Goal: Check status: Check status

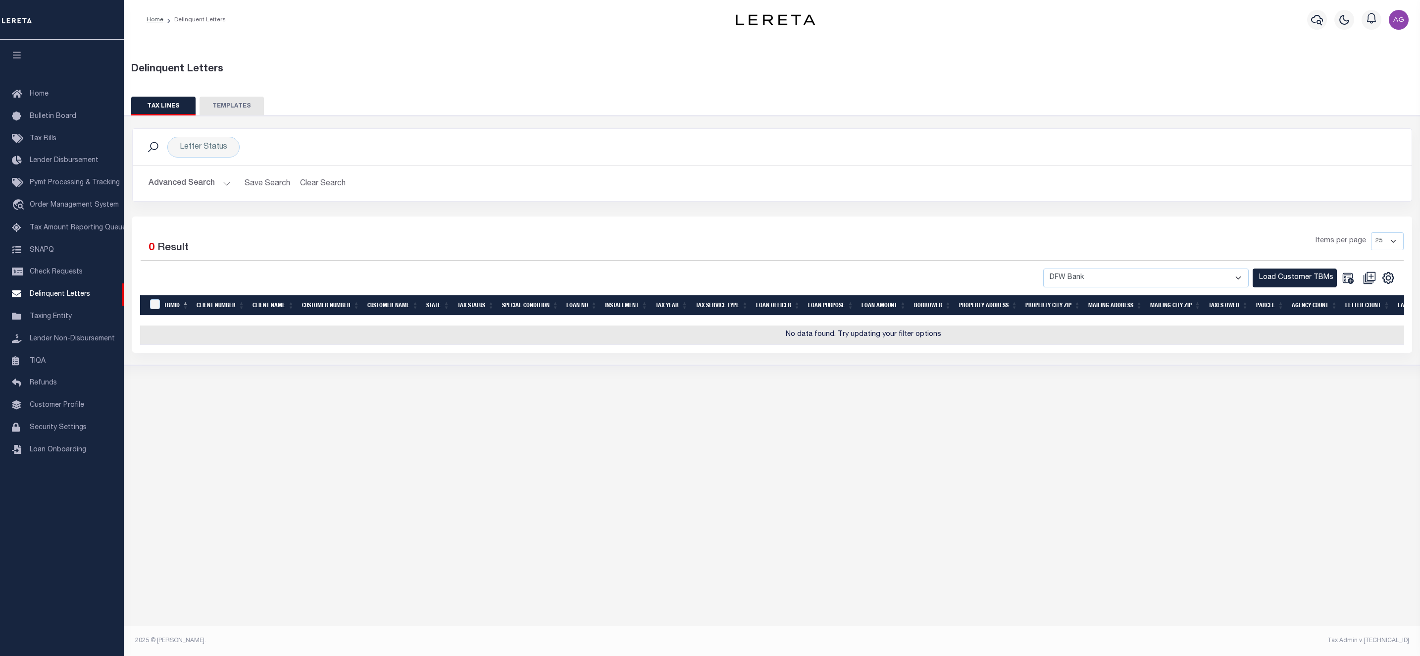
select select "1055"
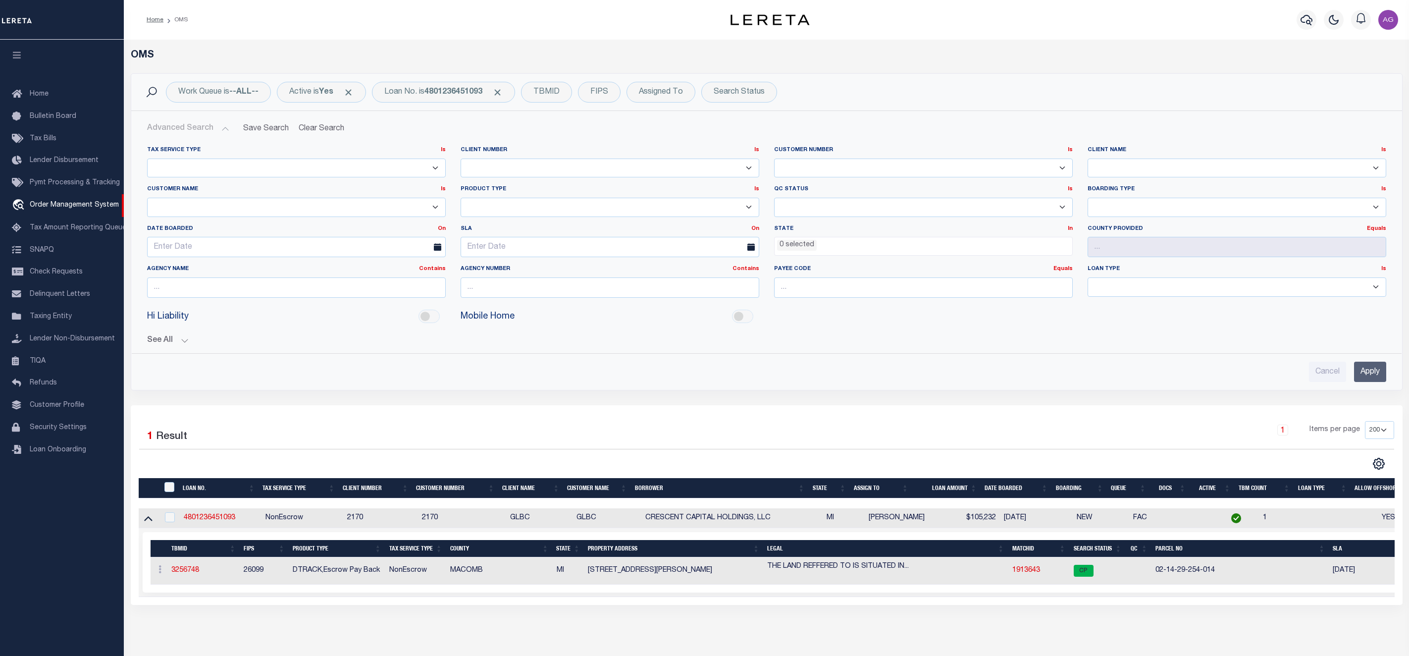
select select
select select "200"
drag, startPoint x: 501, startPoint y: 93, endPoint x: 490, endPoint y: 99, distance: 12.0
click at [490, 99] on div "Loan No. is 4801236451093" at bounding box center [443, 92] width 143 height 21
click at [215, 131] on button "Advanced Search" at bounding box center [188, 128] width 82 height 19
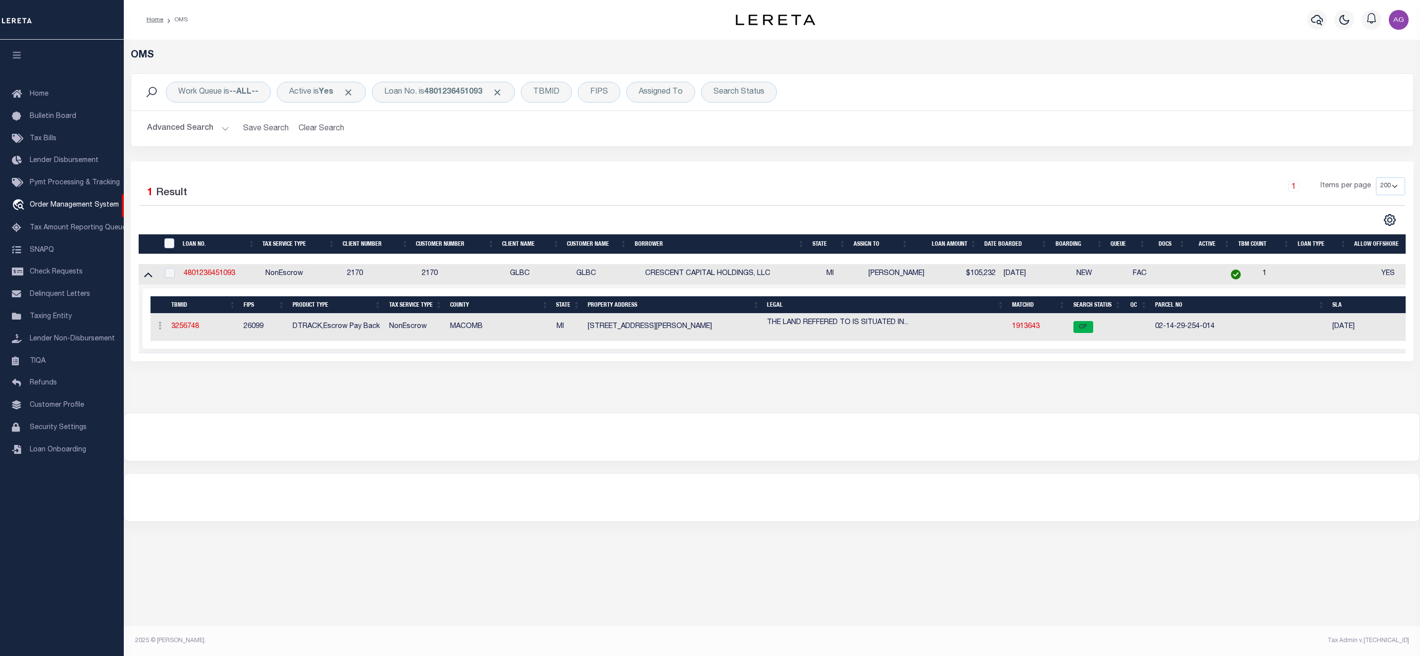
click at [215, 131] on button "Advanced Search" at bounding box center [188, 128] width 82 height 19
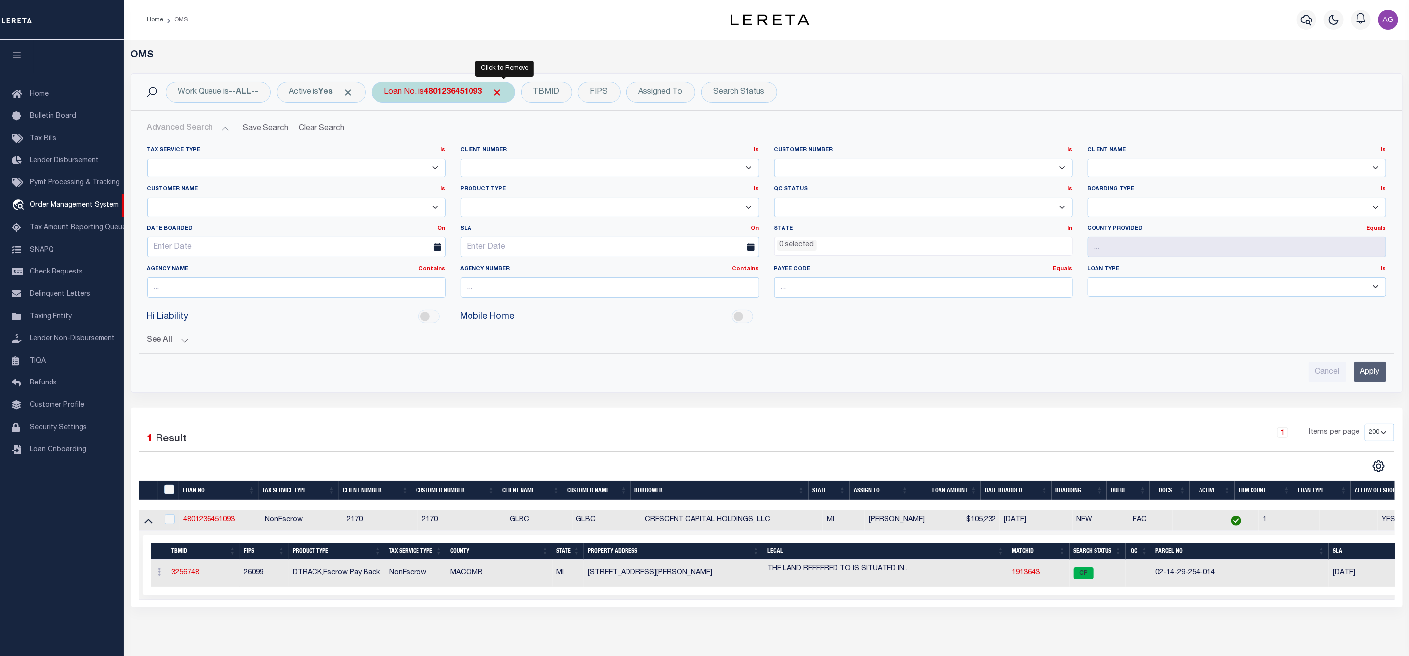
click at [503, 92] on span "Click to Remove" at bounding box center [497, 92] width 10 height 10
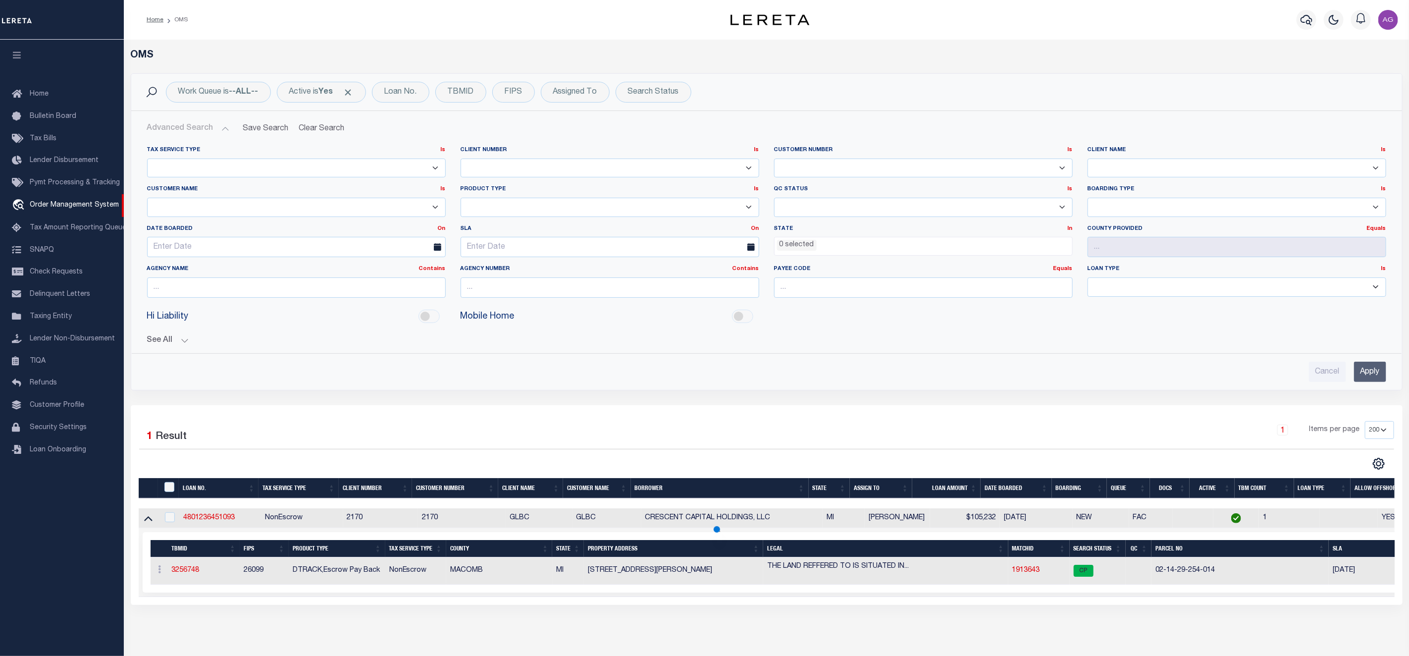
click at [161, 339] on button "See All" at bounding box center [766, 340] width 1239 height 9
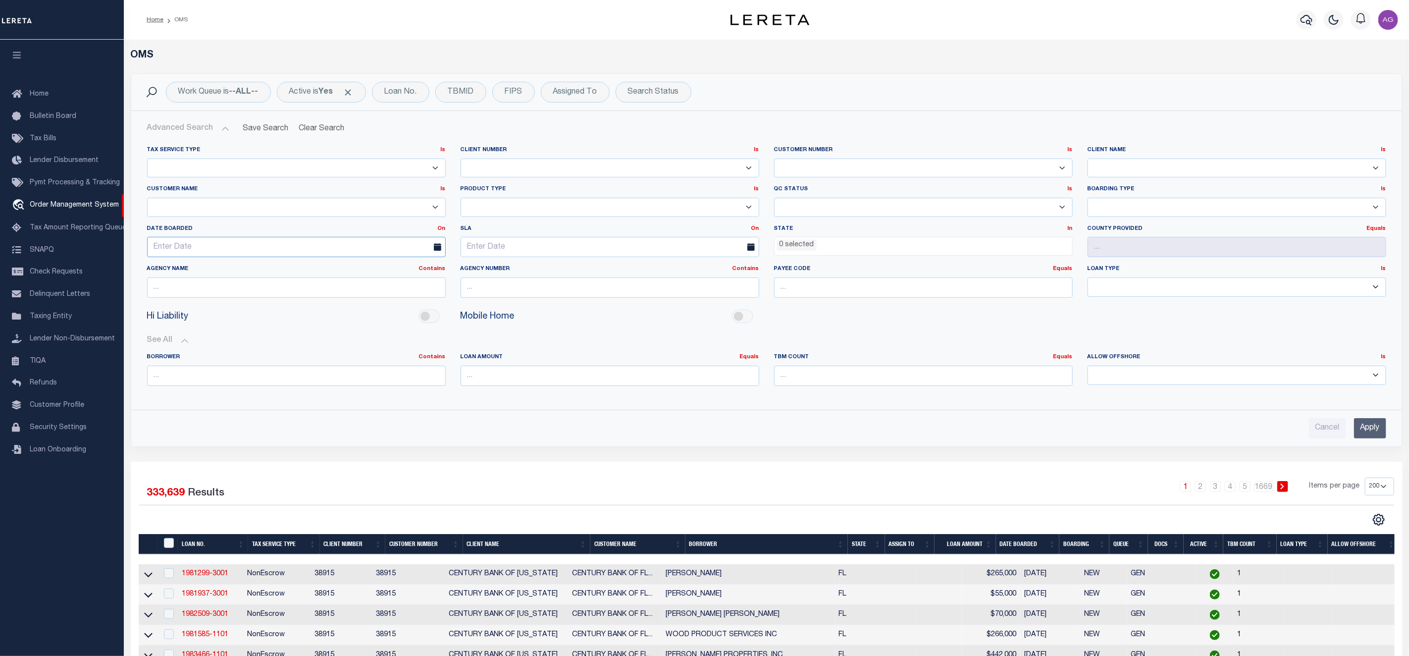
click at [251, 244] on input "text" at bounding box center [296, 247] width 299 height 20
click at [178, 340] on span "11" at bounding box center [179, 343] width 19 height 19
type input "[DATE]"
click at [1372, 425] on input "Apply" at bounding box center [1370, 428] width 32 height 20
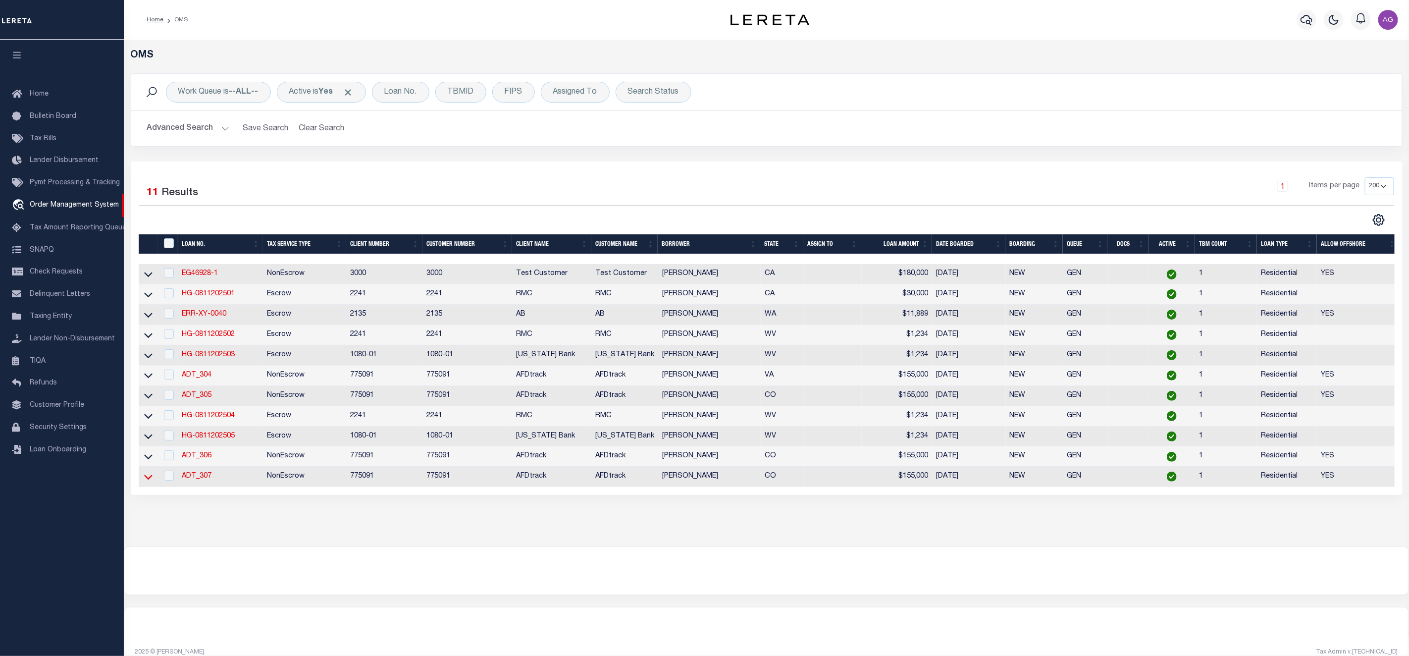
click at [149, 480] on icon at bounding box center [148, 476] width 8 height 10
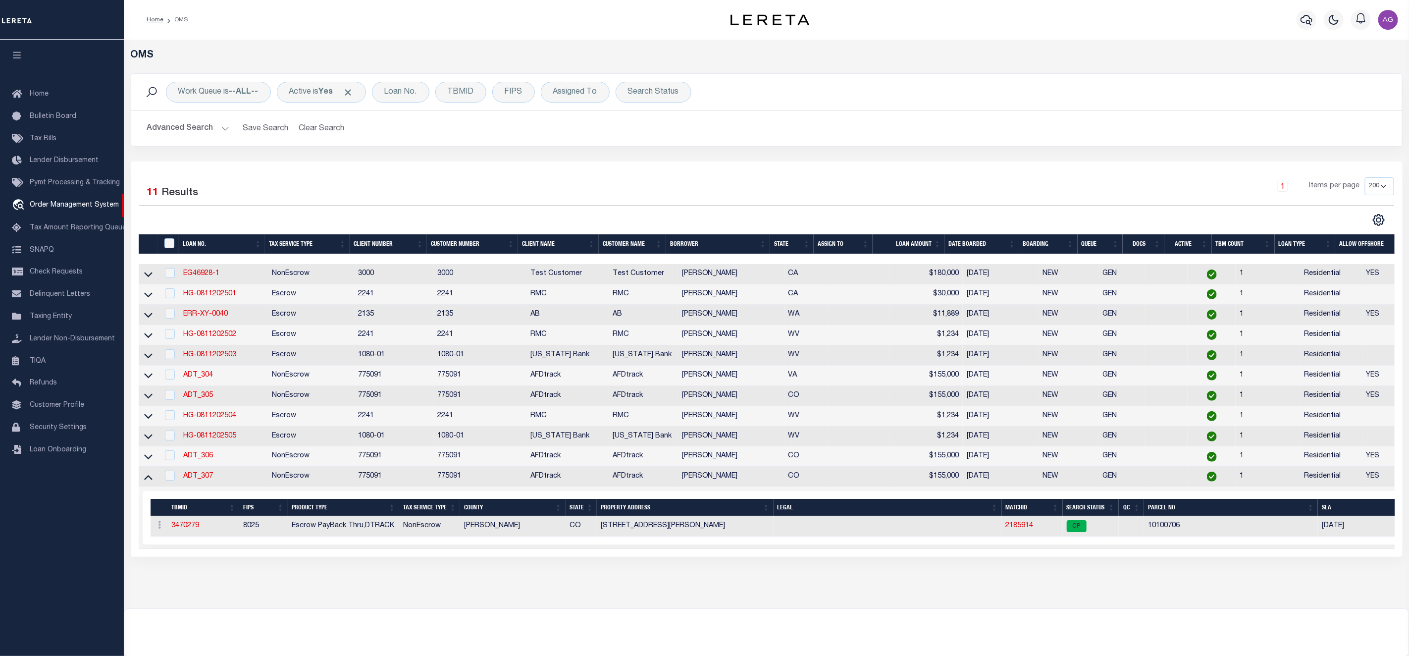
click at [155, 458] on td at bounding box center [149, 456] width 20 height 20
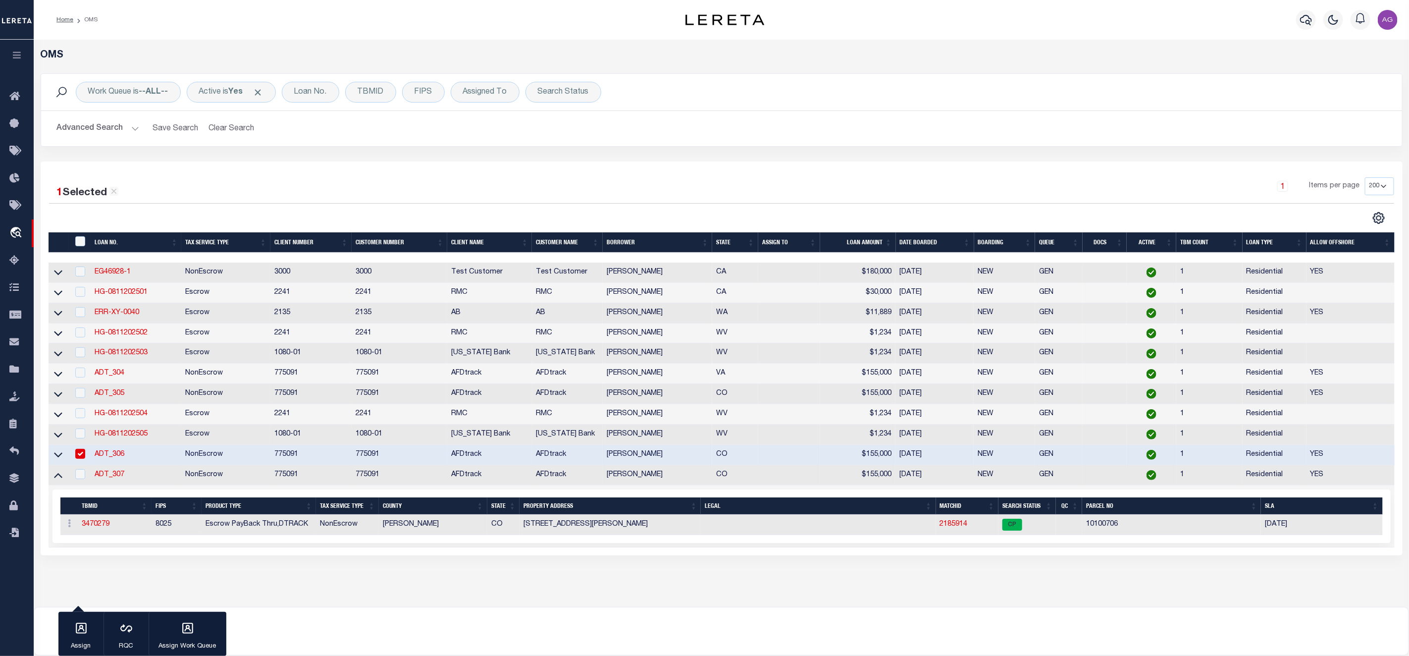
click at [85, 457] on div at bounding box center [80, 454] width 14 height 11
checkbox input "false"
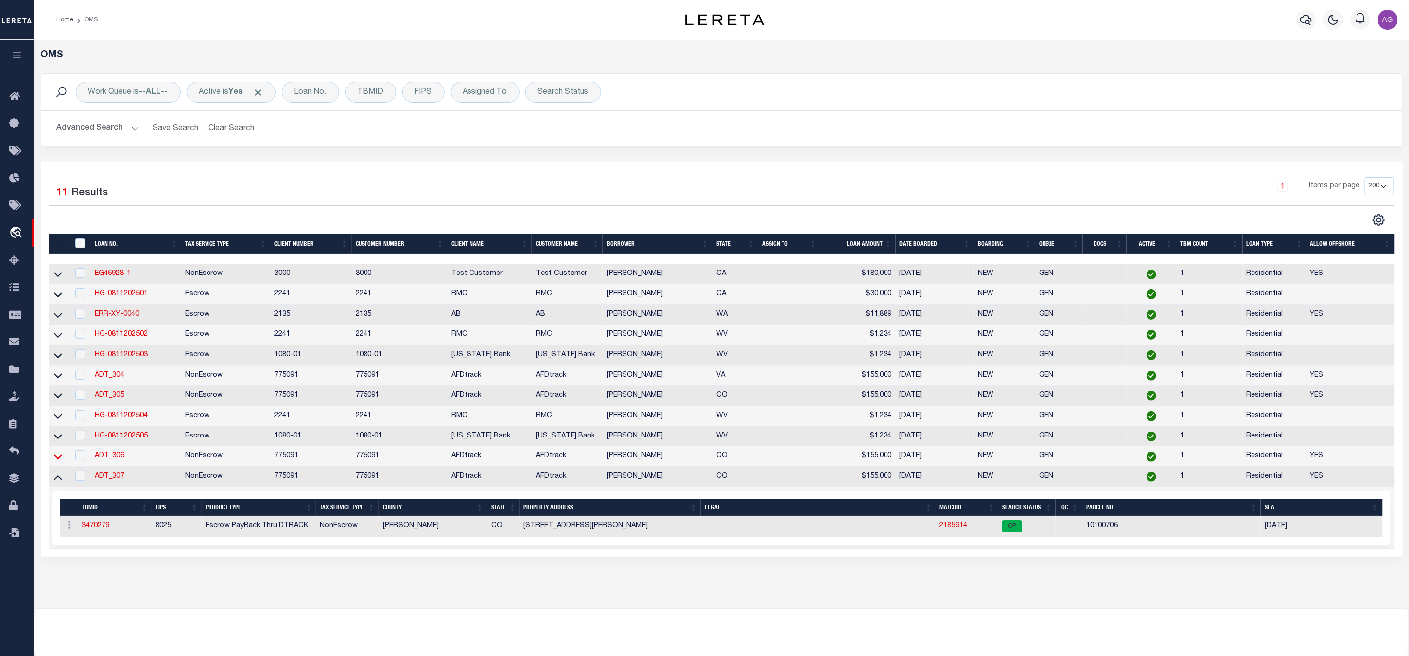
click at [61, 462] on icon at bounding box center [58, 456] width 8 height 10
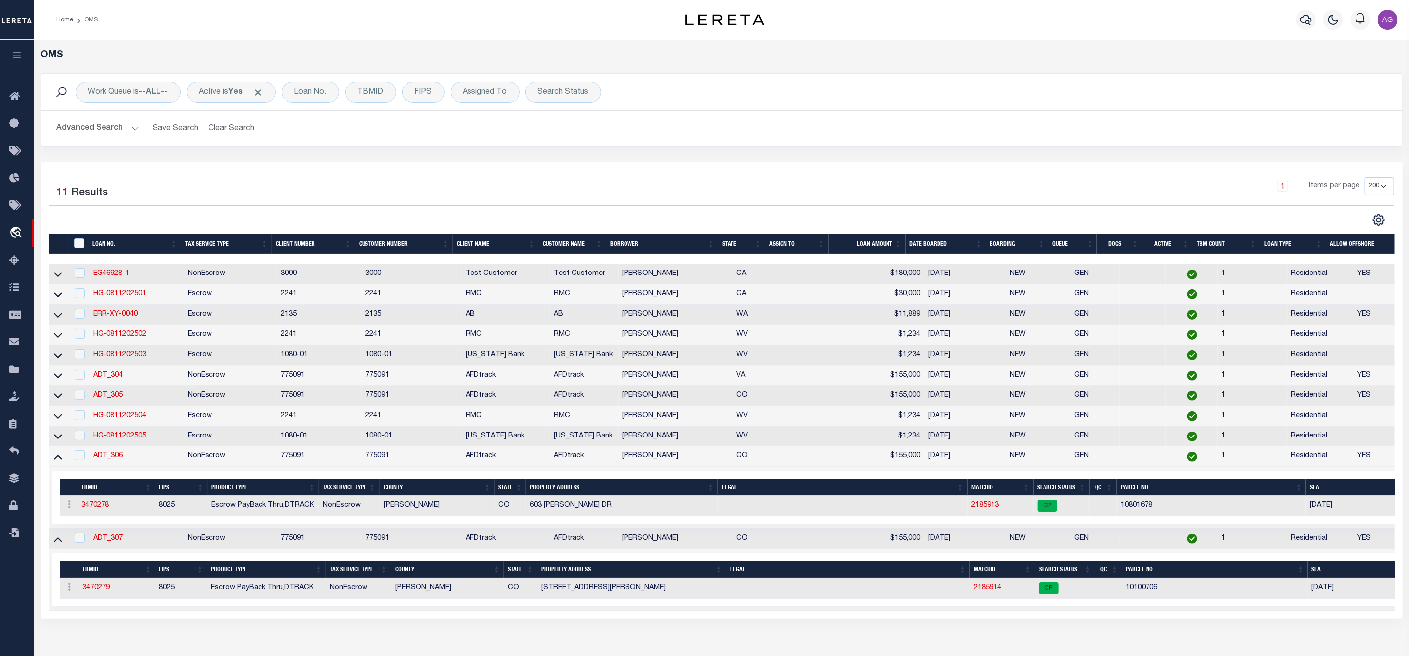
click at [103, 587] on td "3470279" at bounding box center [116, 588] width 77 height 20
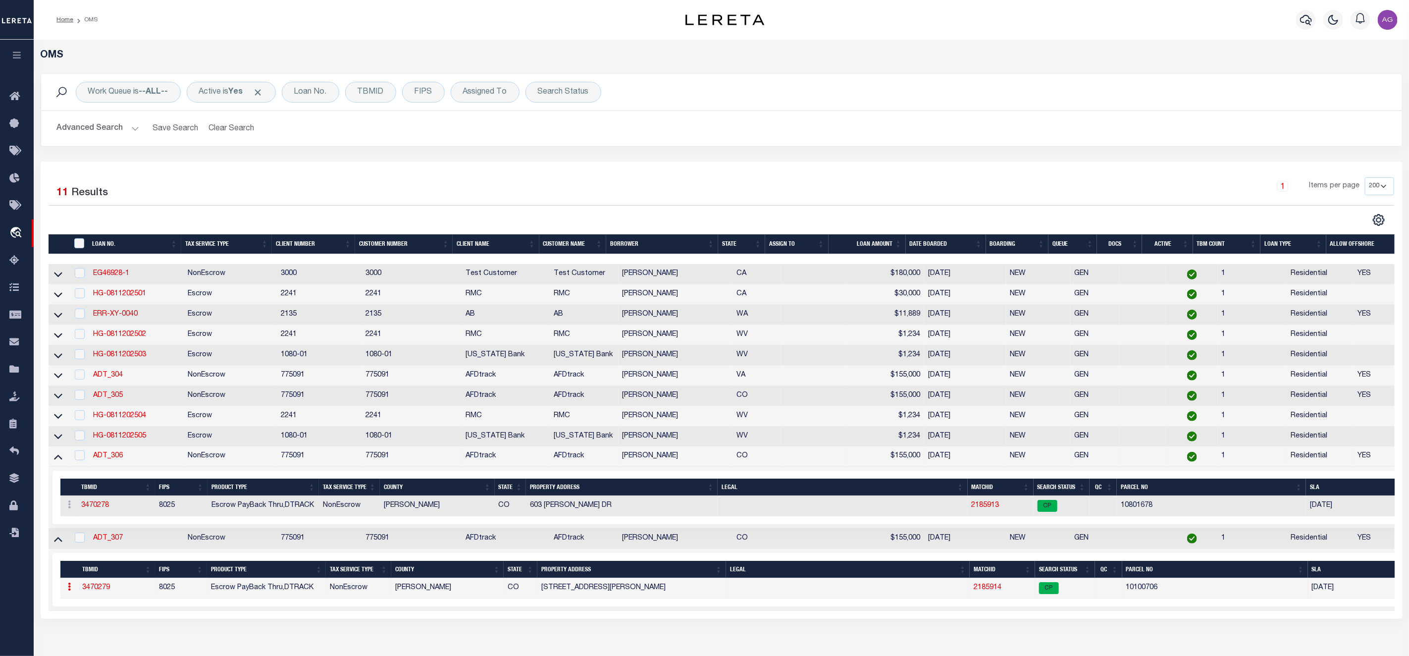
click at [103, 591] on link "3470279" at bounding box center [96, 587] width 28 height 7
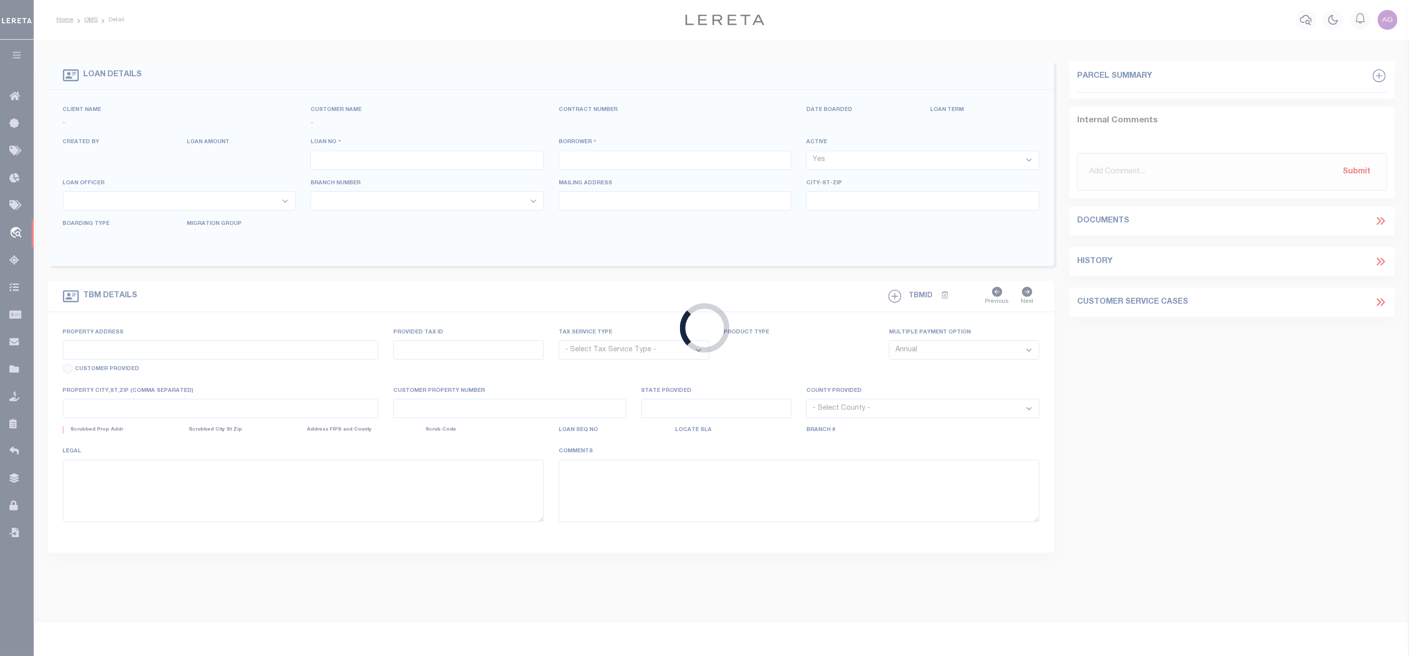
type input "ADT_307"
type input "[PERSON_NAME]"
select select
type input "[STREET_ADDRESS]"
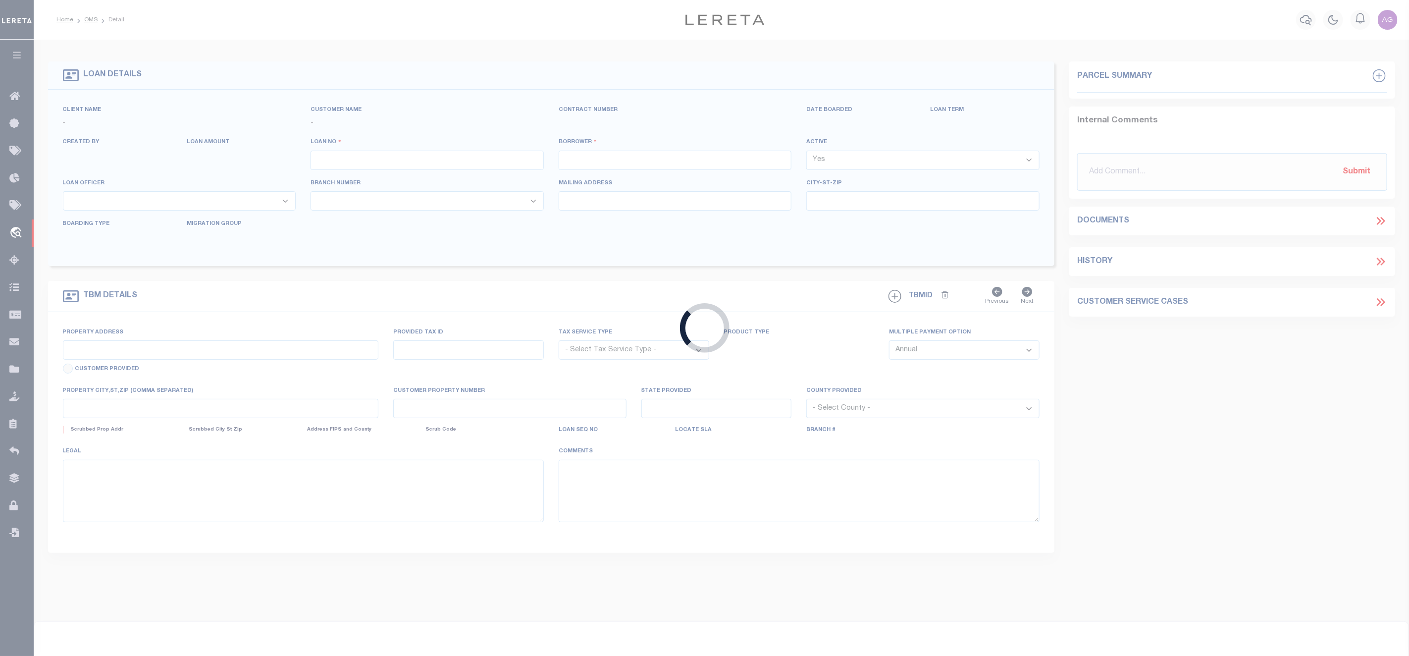
type input "[GEOGRAPHIC_DATA] WI 53095-1214"
type input "07/28/2025"
select select "10"
select select "NonEscrow"
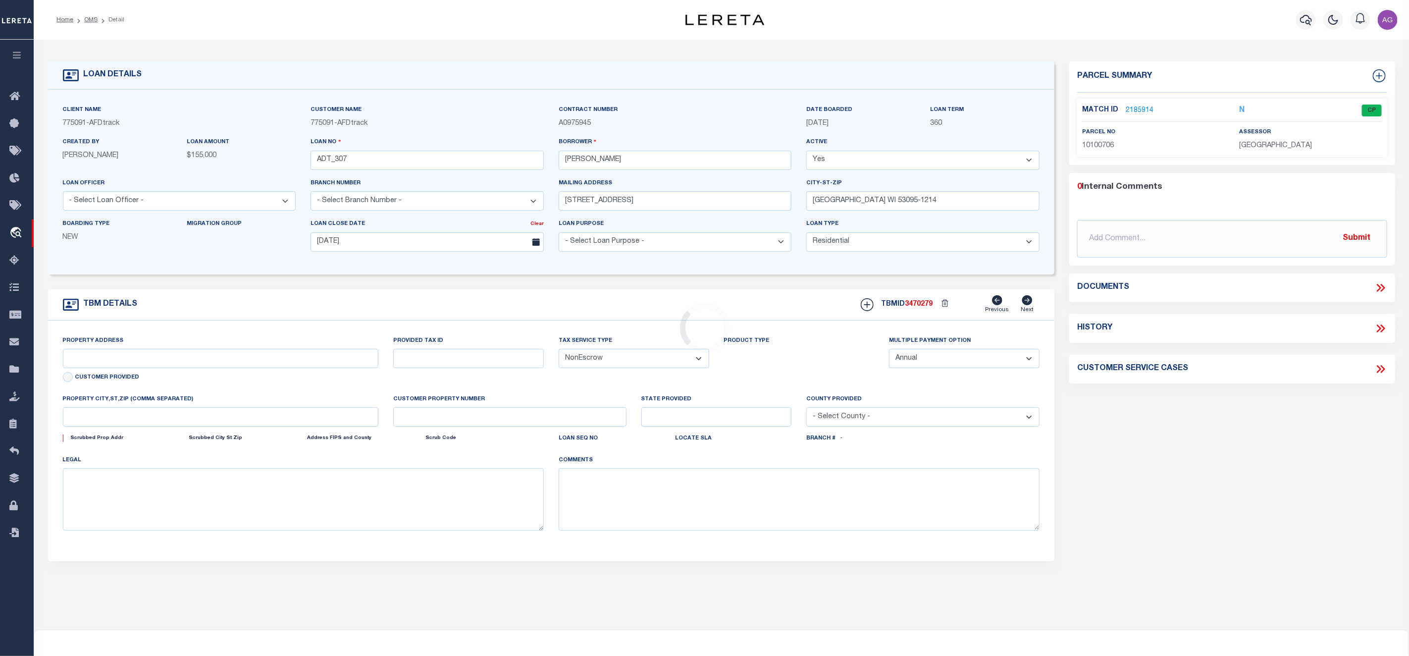
type input "107 OTERO AVE"
type input "ORDWAY CO 81063-1224"
type input "CO"
select select
select select "2"
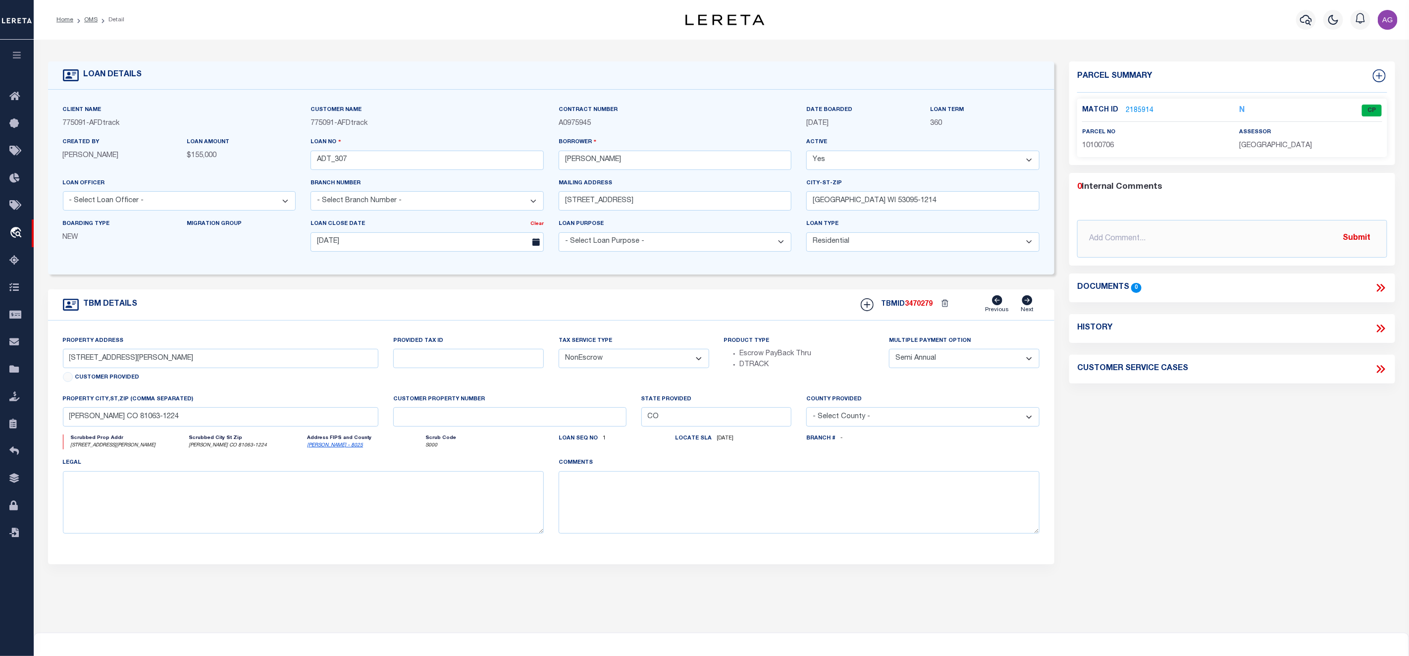
click at [1136, 106] on link "2185914" at bounding box center [1140, 110] width 28 height 10
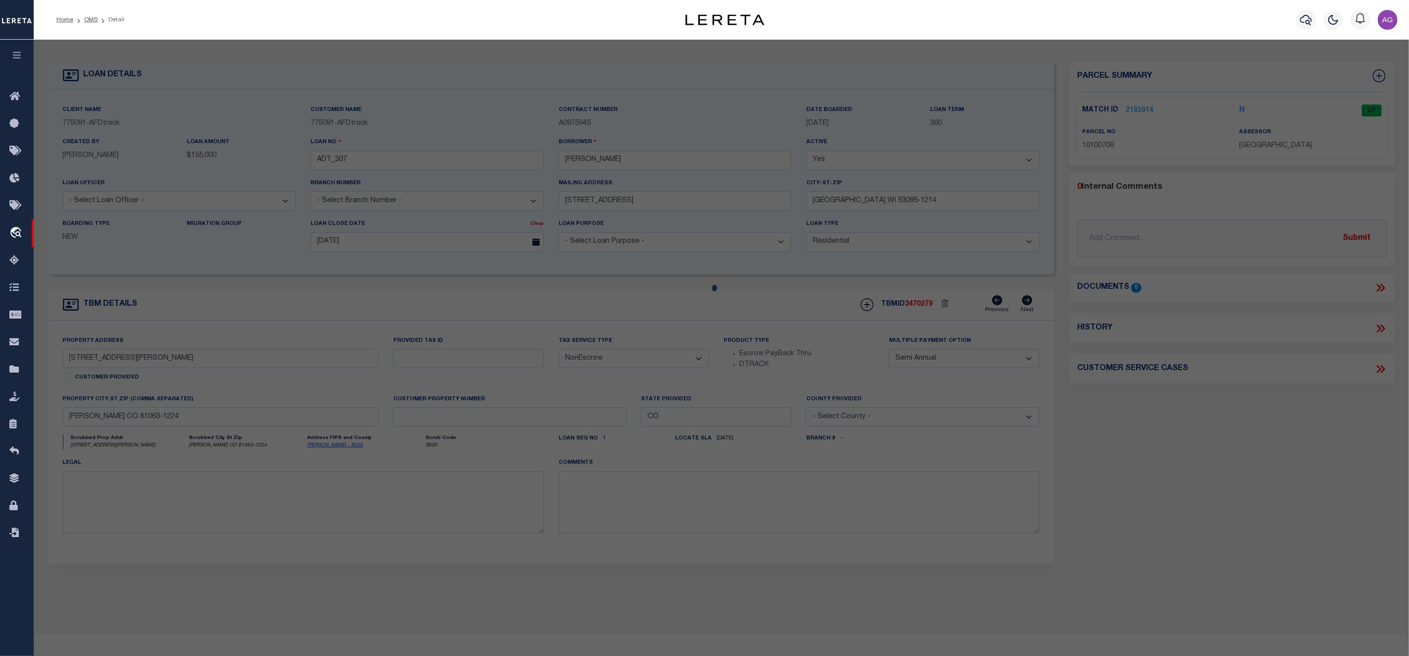
checkbox input "false"
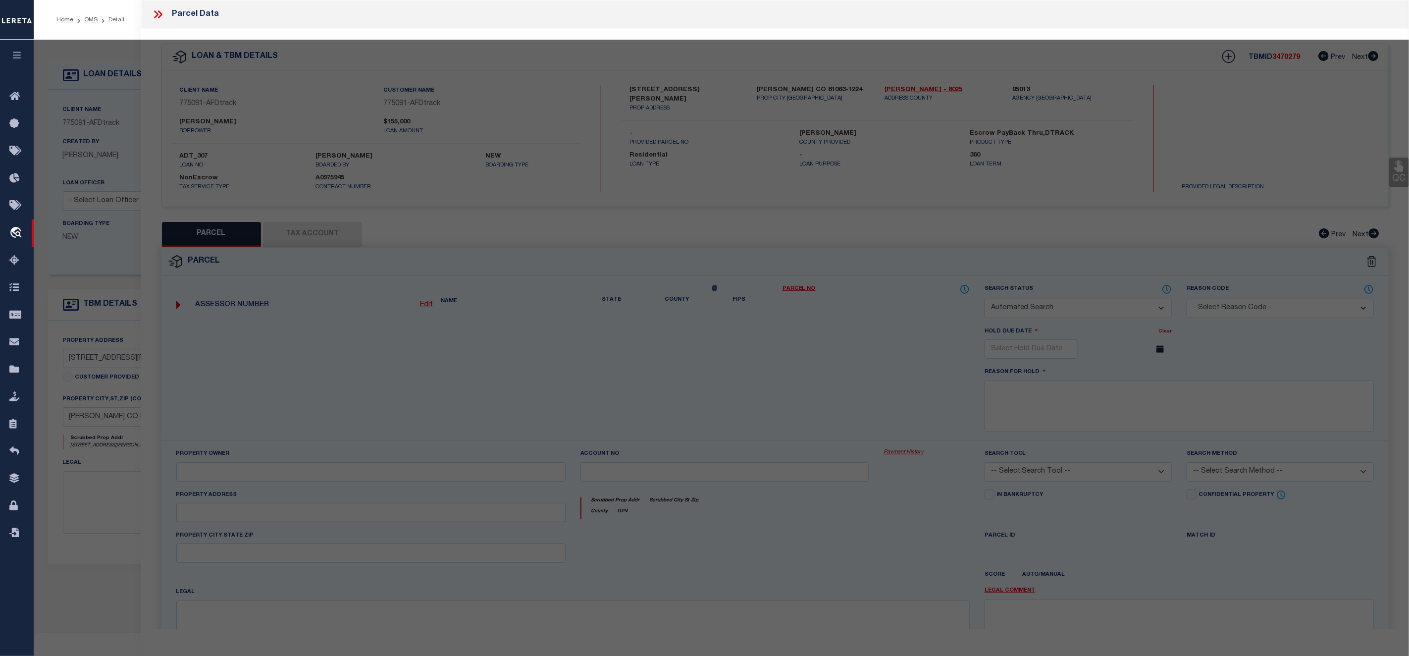
select select "CP"
type input "NICHOLS,CHAD & TAMMIE"
select select "ATL"
select select "ADD"
type input "107 OTERO AVE"
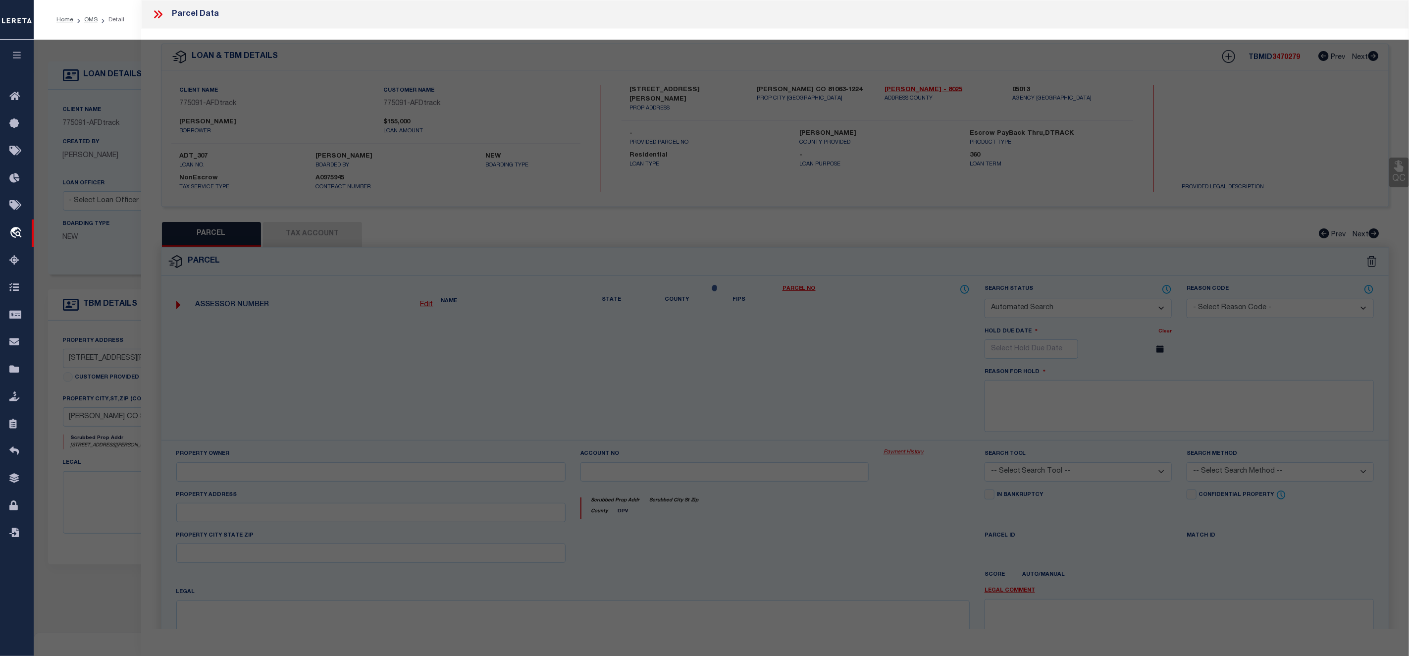
checkbox input "false"
type input "ORDWAY, CO 81063"
type textarea "SUBDIVISION TOWN OF ORDWAY LOT 13,14,15 (EXC. E. 20' OF LOT 15) BLOCK 51"
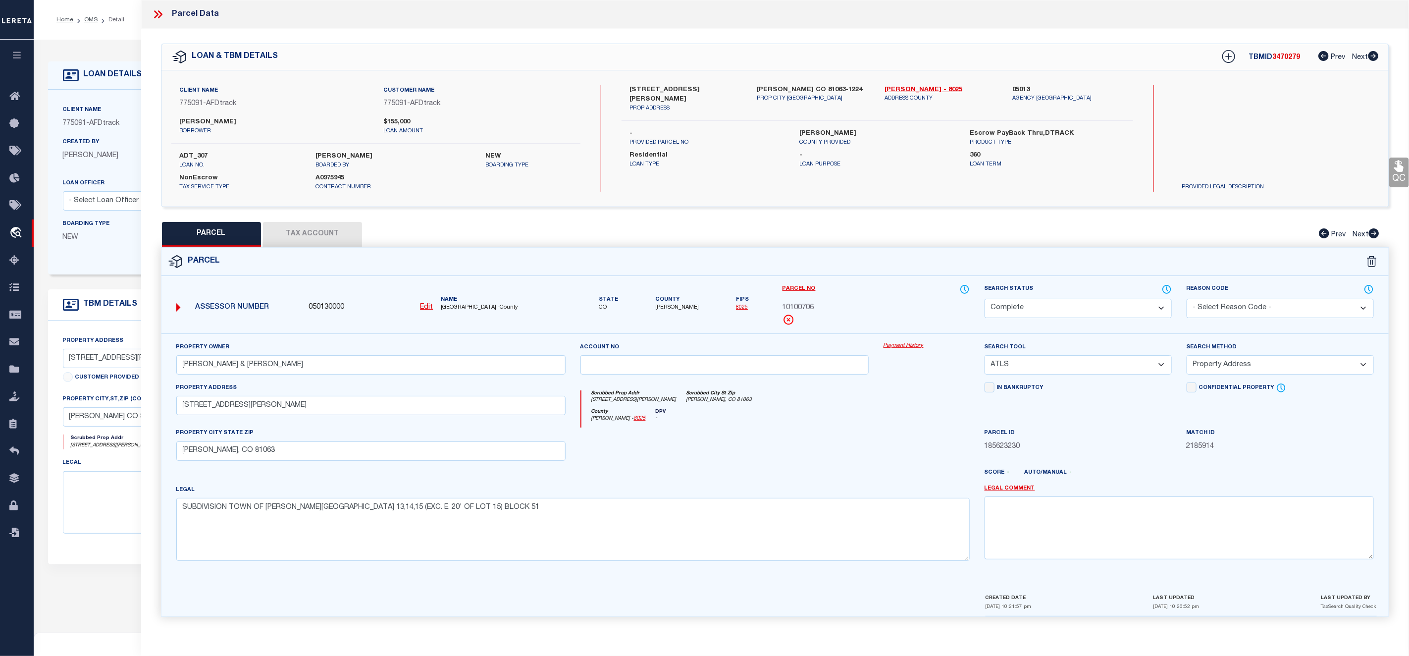
click at [910, 345] on link "Payment History" at bounding box center [926, 346] width 86 height 8
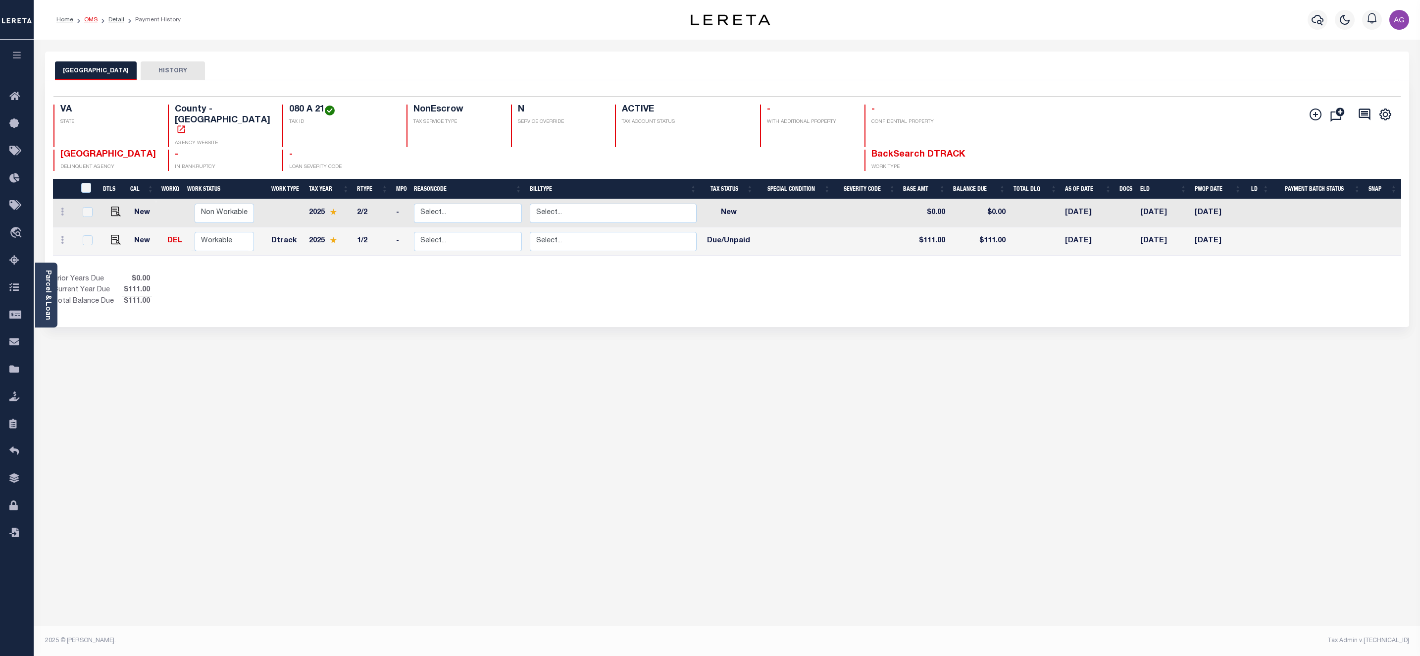
click at [91, 19] on link "OMS" at bounding box center [90, 20] width 13 height 6
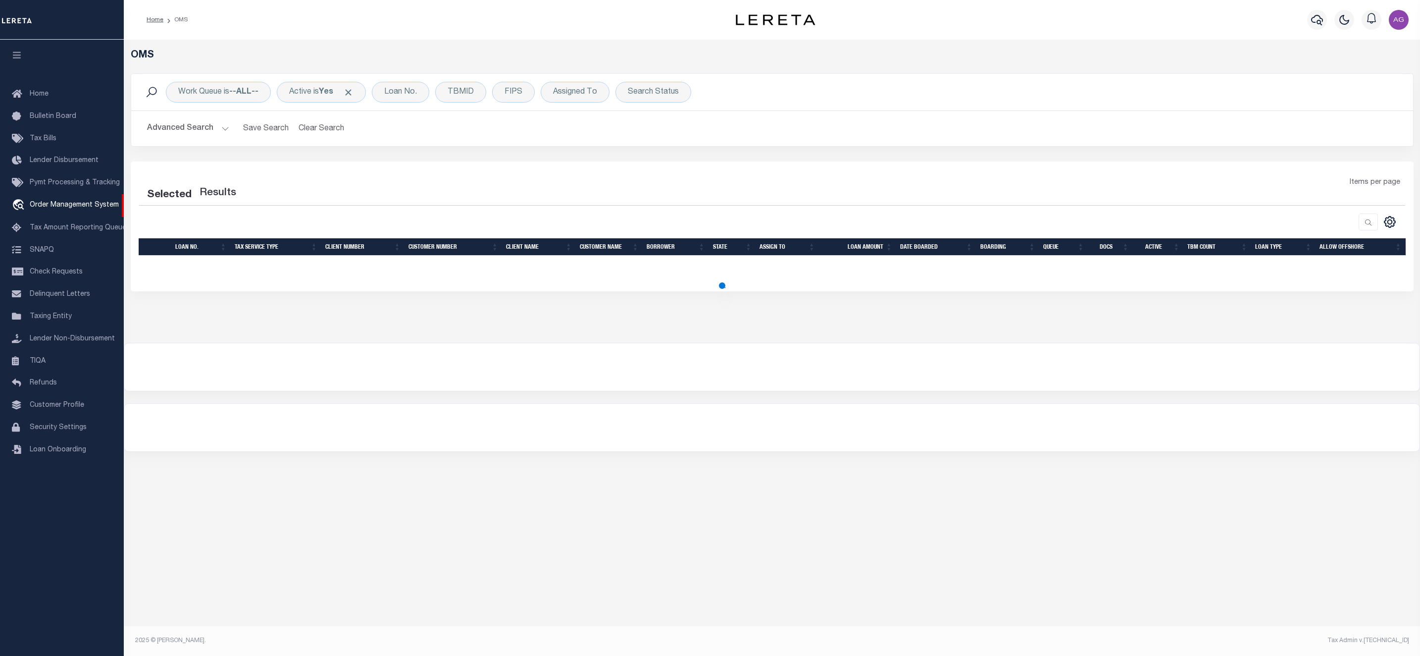
select select "200"
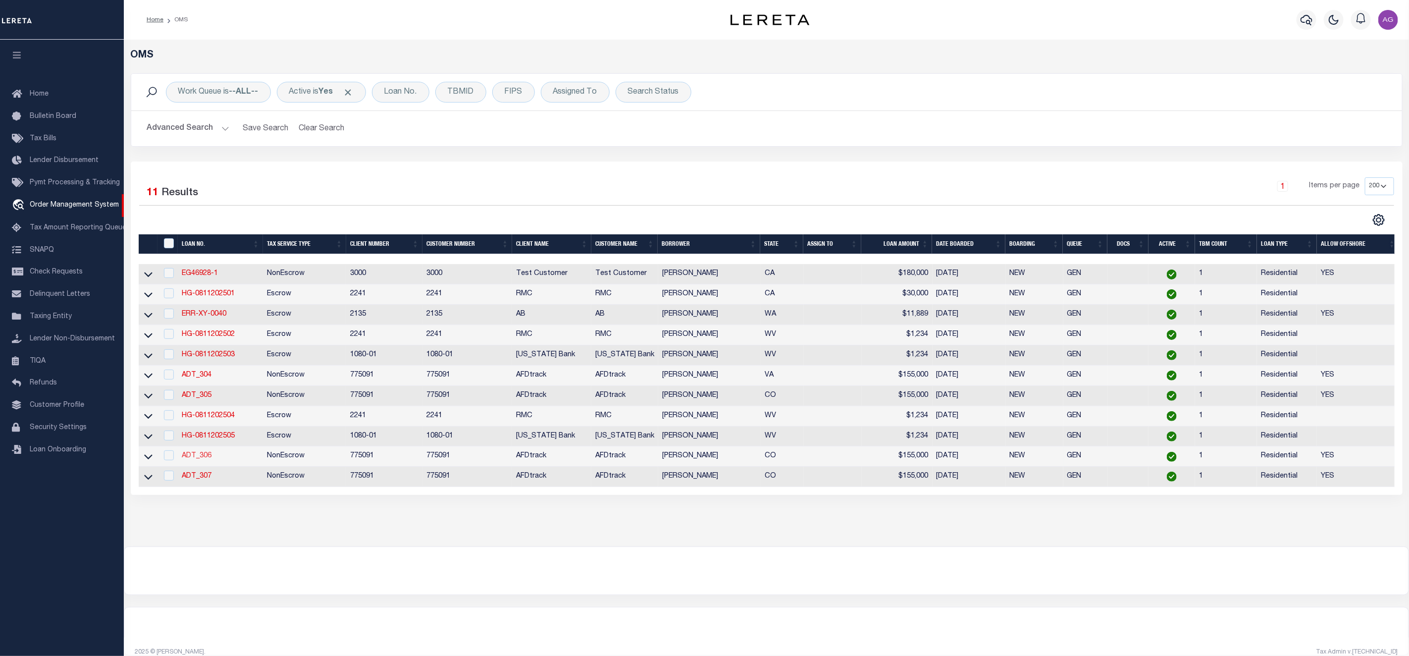
click at [203, 459] on link "ADT_306" at bounding box center [197, 455] width 30 height 7
type input "ADT_306"
type input "[PERSON_NAME]"
select select
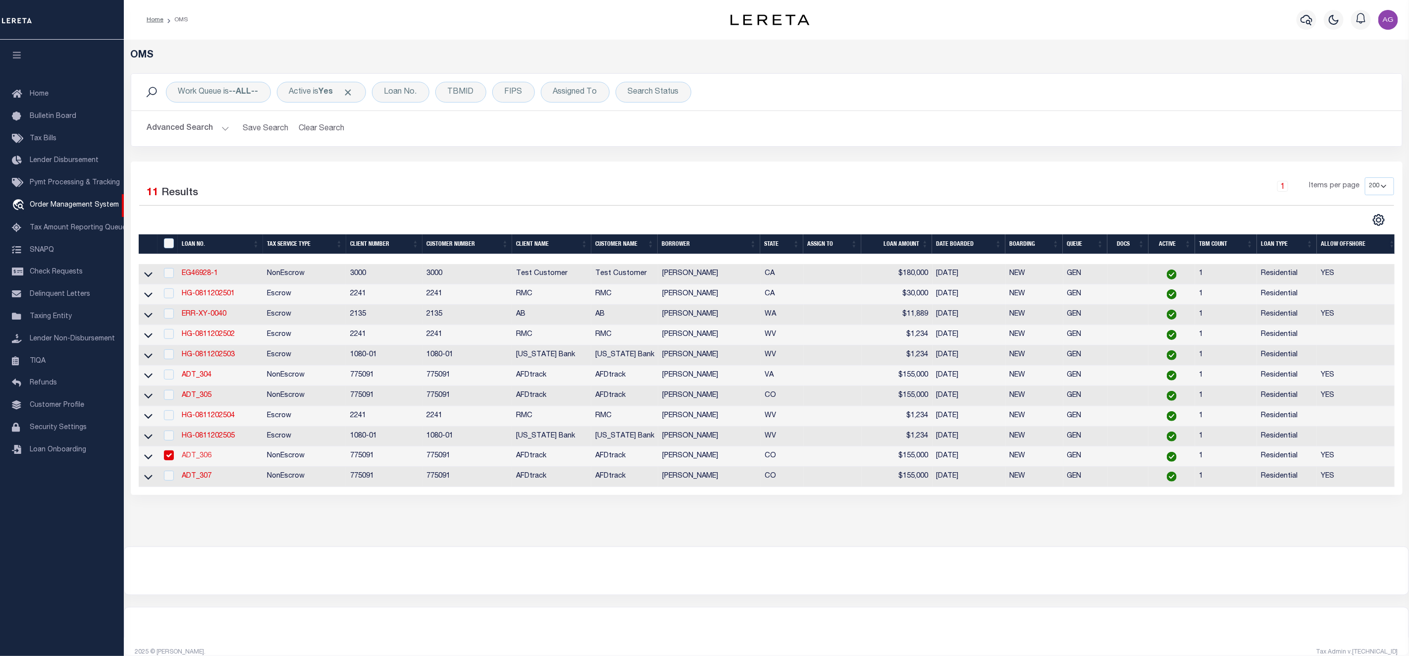
type input "[STREET_ADDRESS]"
type input "[GEOGRAPHIC_DATA] WI 53095-1214"
type input "07/28/2025"
select select "10"
select select "NonEscrow"
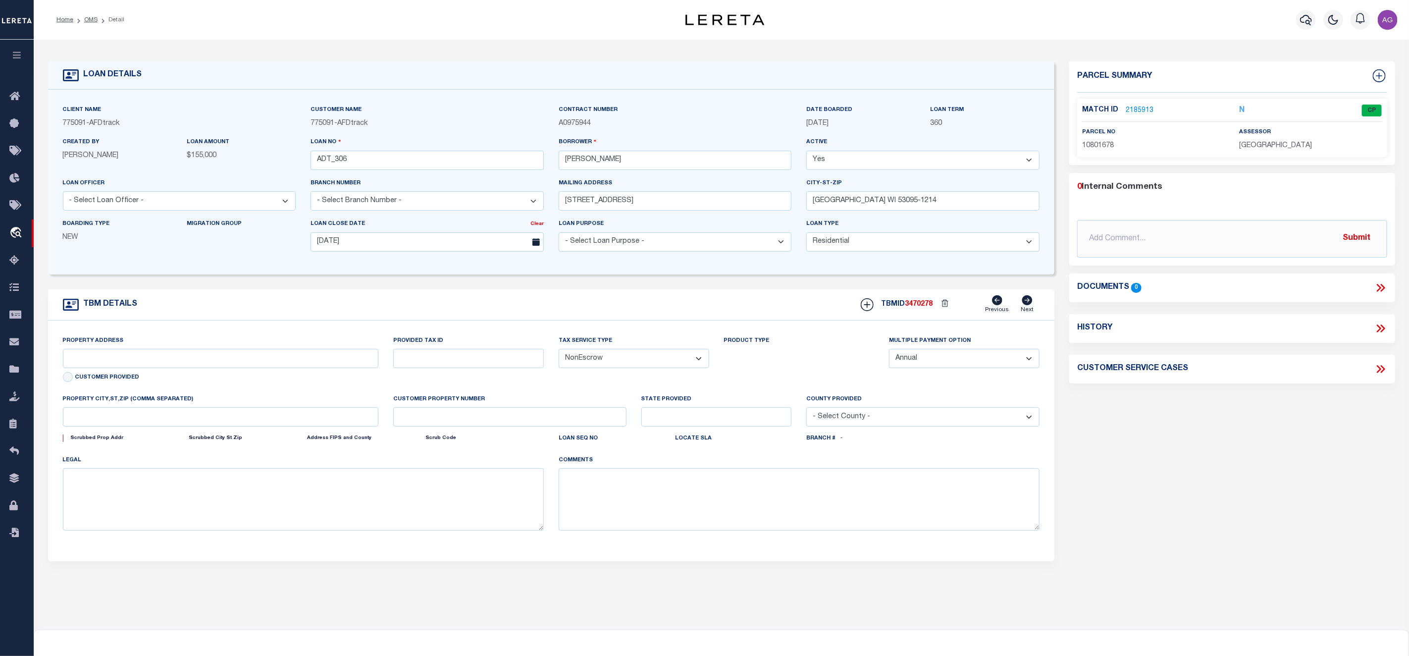
type input "603 DOWNEY DR"
type input "ORDWAY CO 81063-1502"
type input "CO"
select select
select select "2"
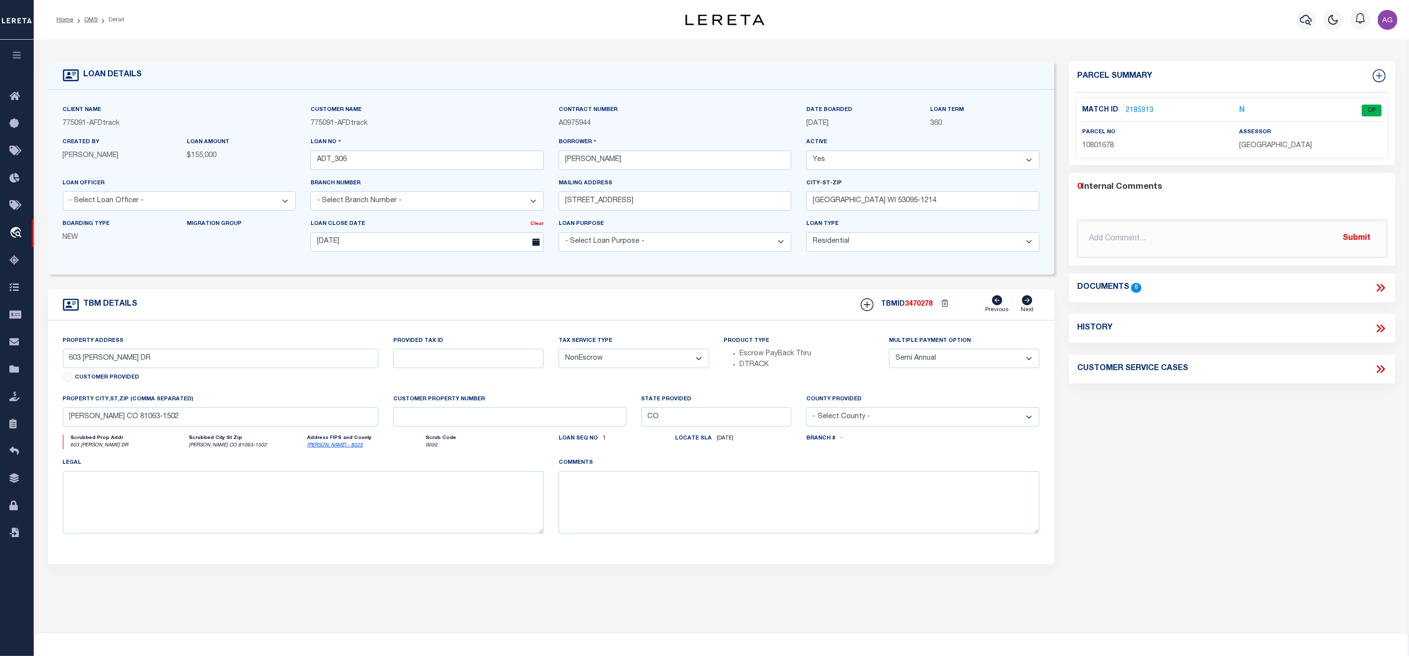
click at [1143, 107] on link "2185913" at bounding box center [1140, 110] width 28 height 10
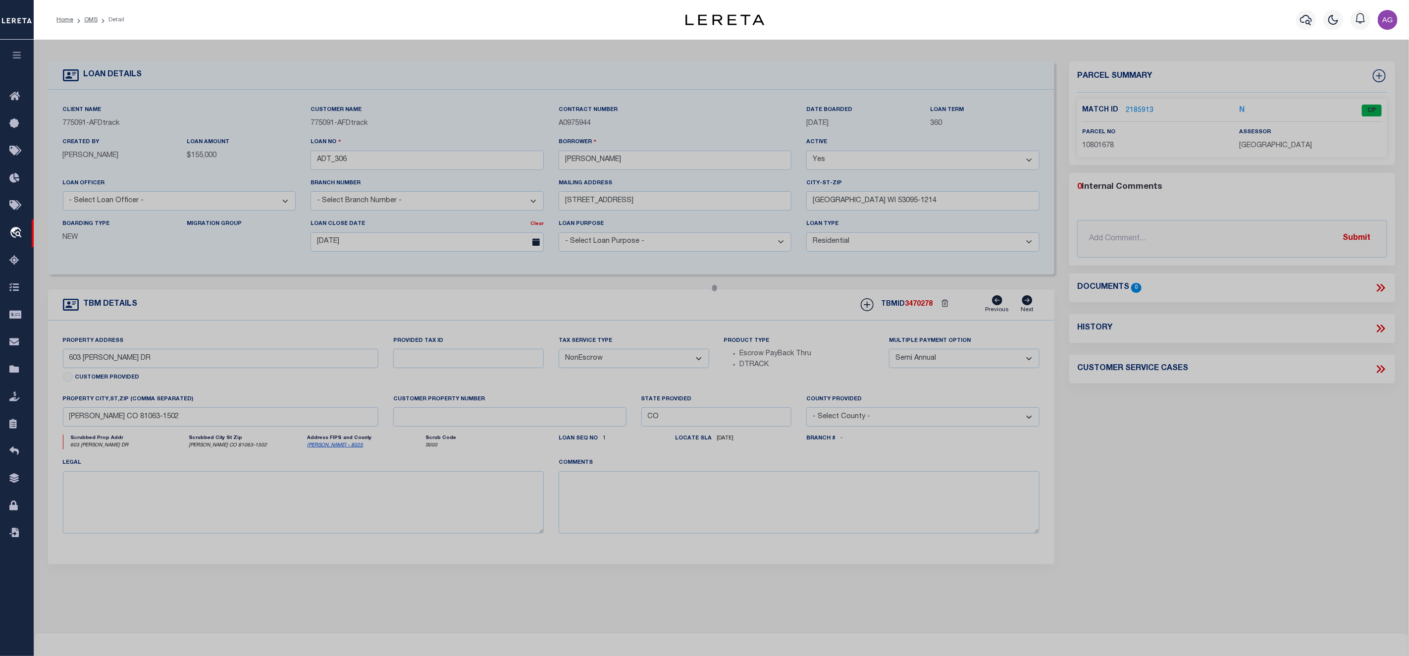
checkbox input "false"
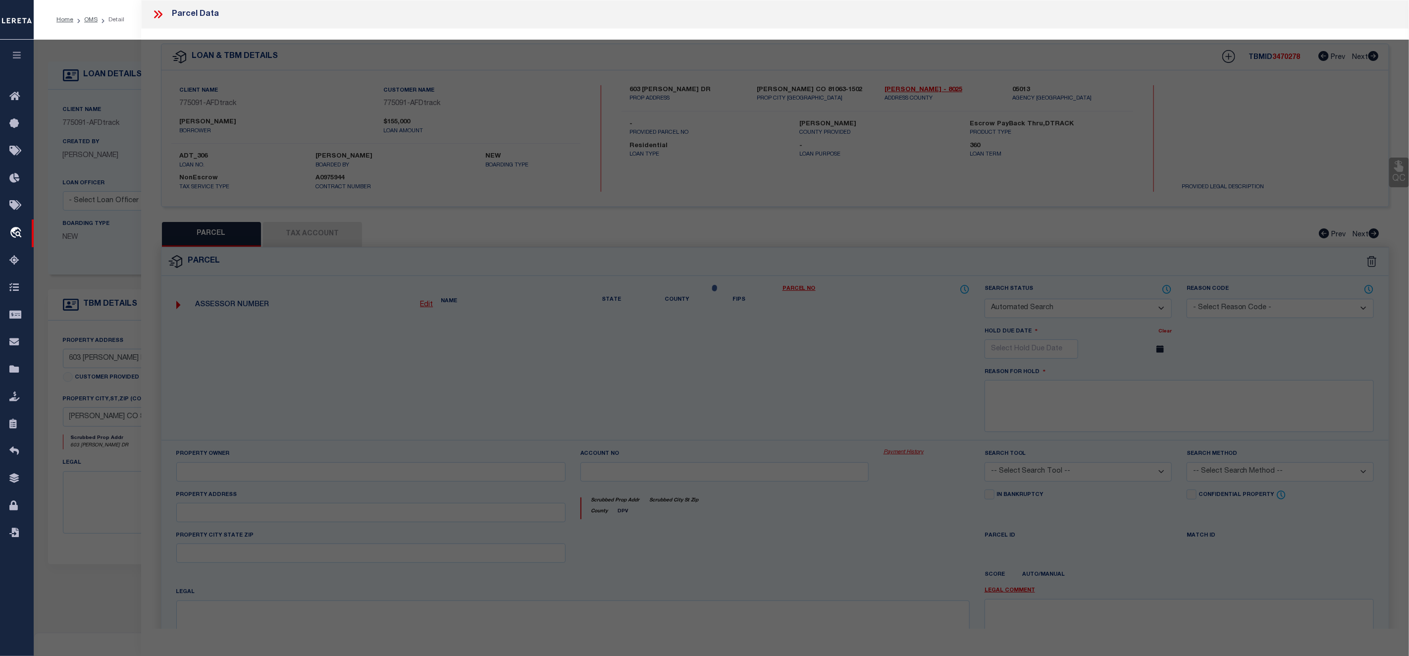
select select "CP"
type input "SNOW,JOSHUA JOHN"
select select "ATL"
select select "ADD"
type input "603 DOWNEY DR"
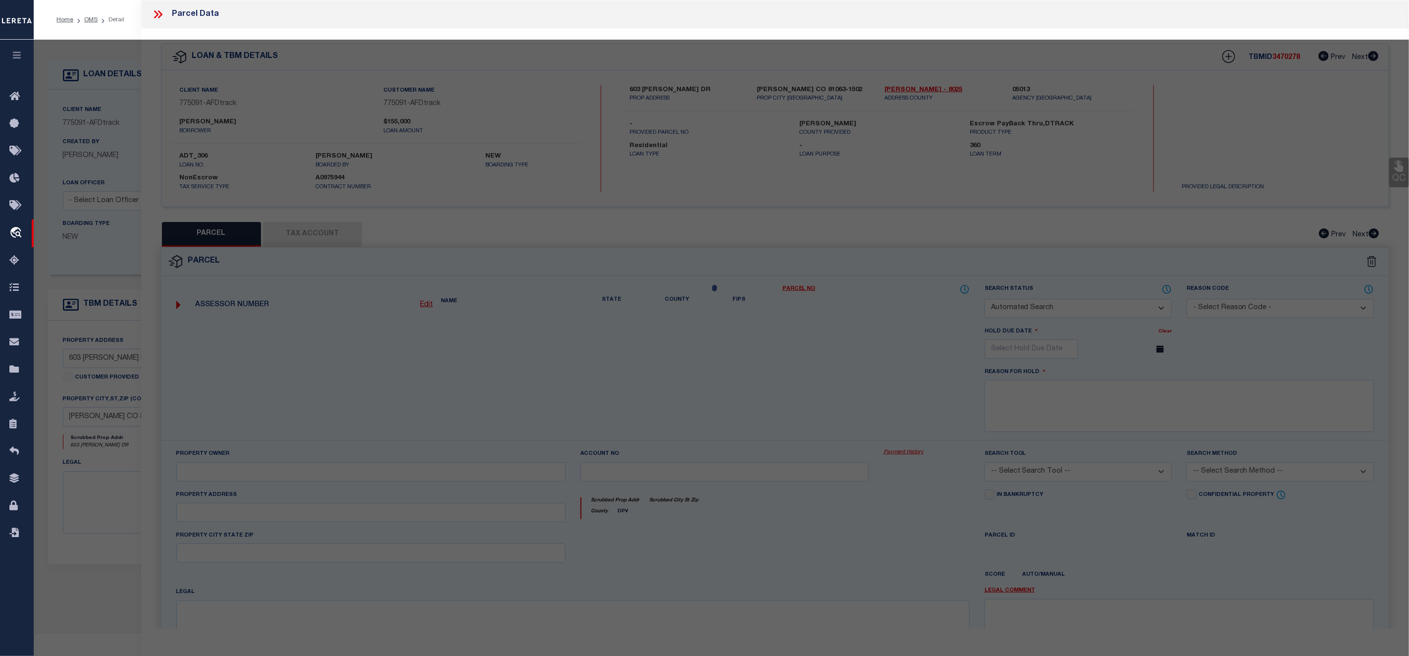
checkbox input "false"
type input "ORDWAY, CO 81063"
type textarea "SUBDIVISION REEVES & DOWNEY SUBDIVISION LOT 2,3 BLOCK 1 SECTION: 14 TOWNSHIP: 2…"
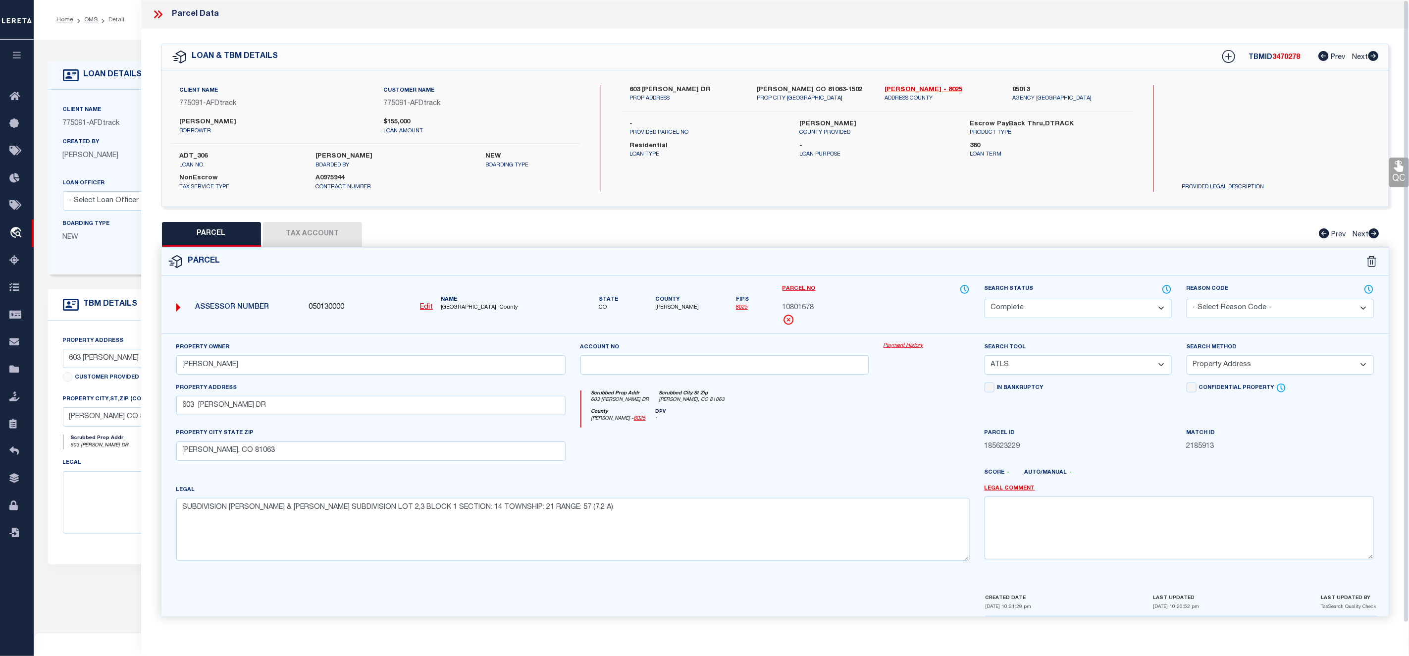
click at [908, 346] on link "Payment History" at bounding box center [926, 346] width 86 height 8
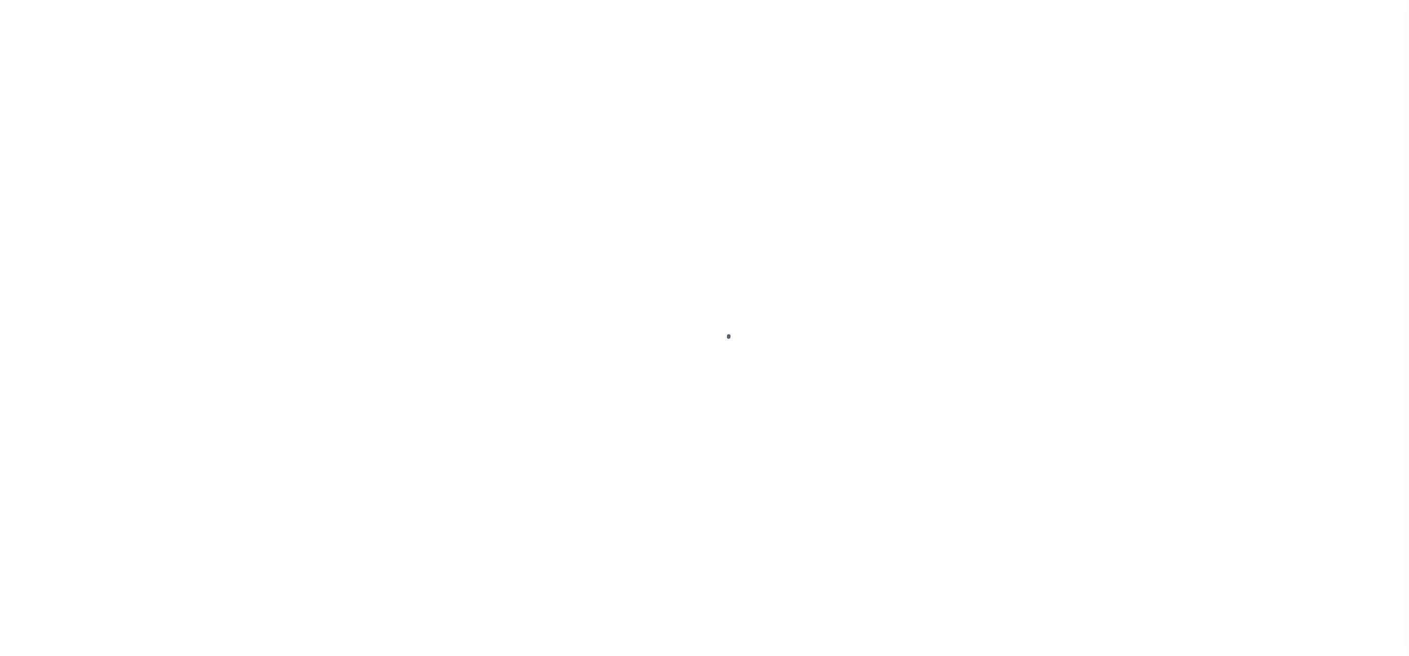
select select "10"
select select "NonEscrow"
select select "2"
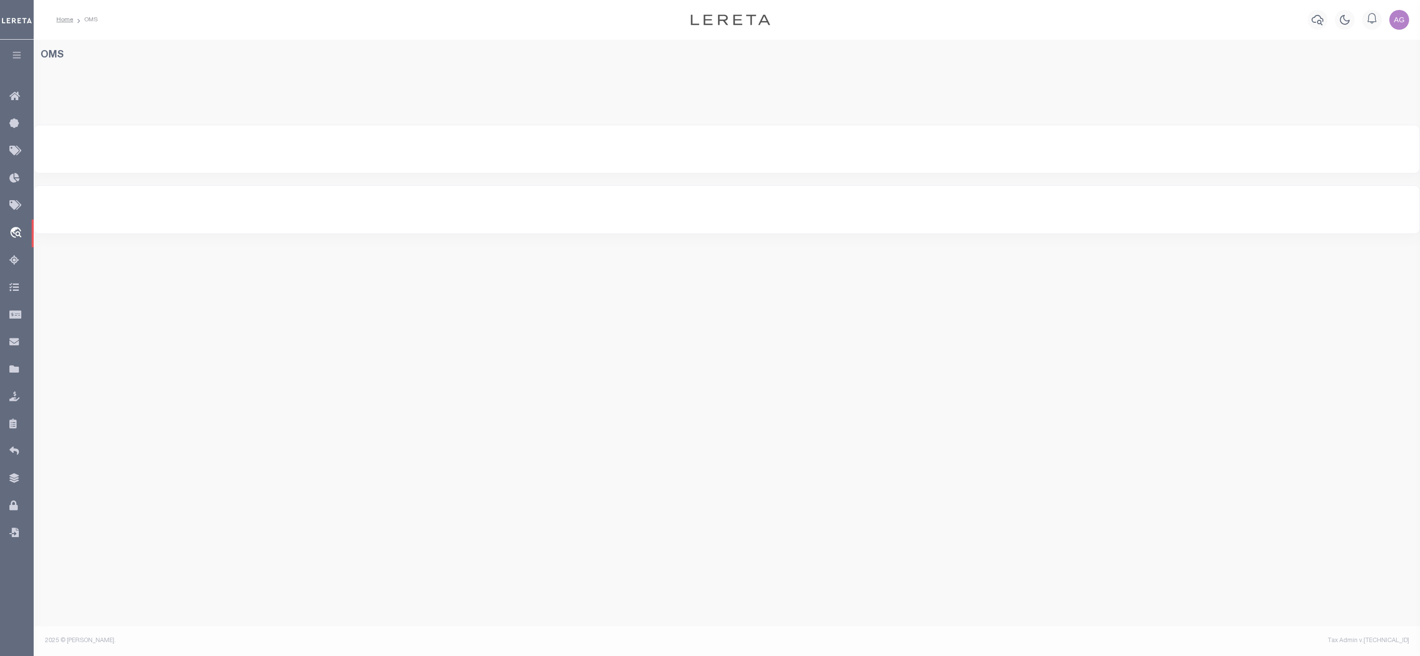
select select "200"
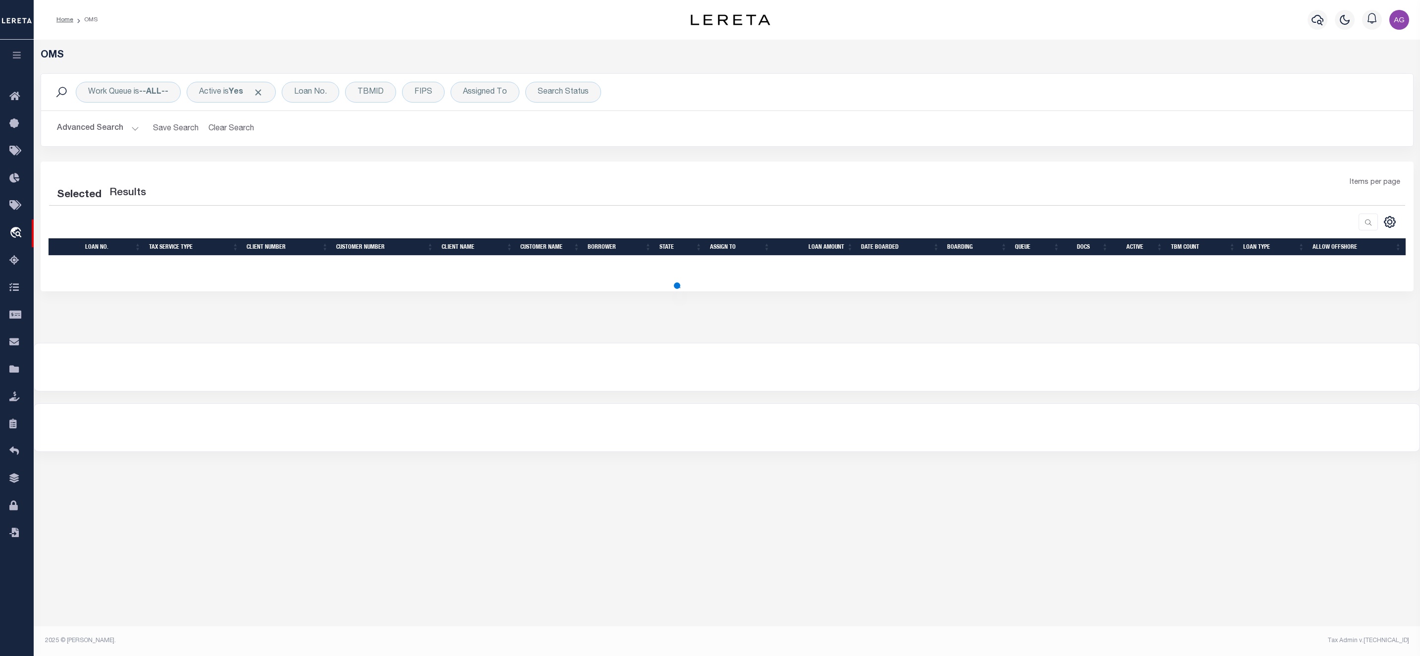
select select "200"
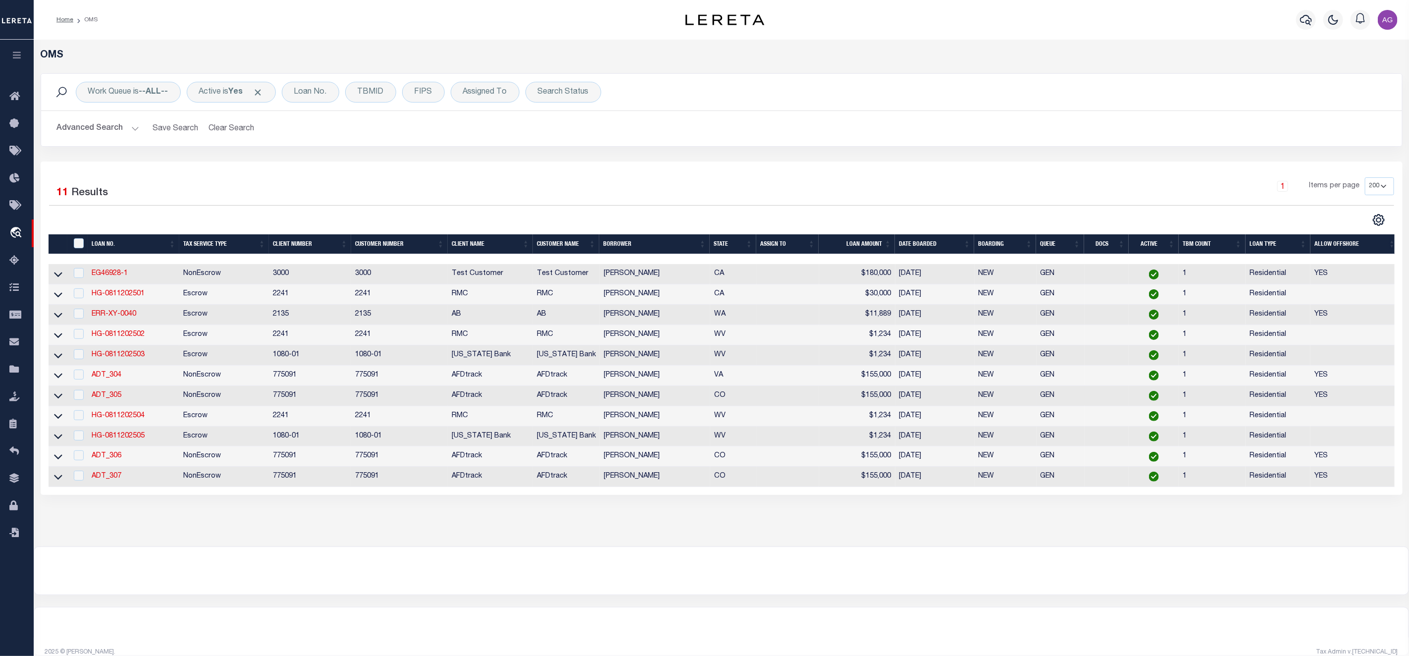
click at [62, 394] on td at bounding box center [58, 396] width 19 height 20
checkbox input "true"
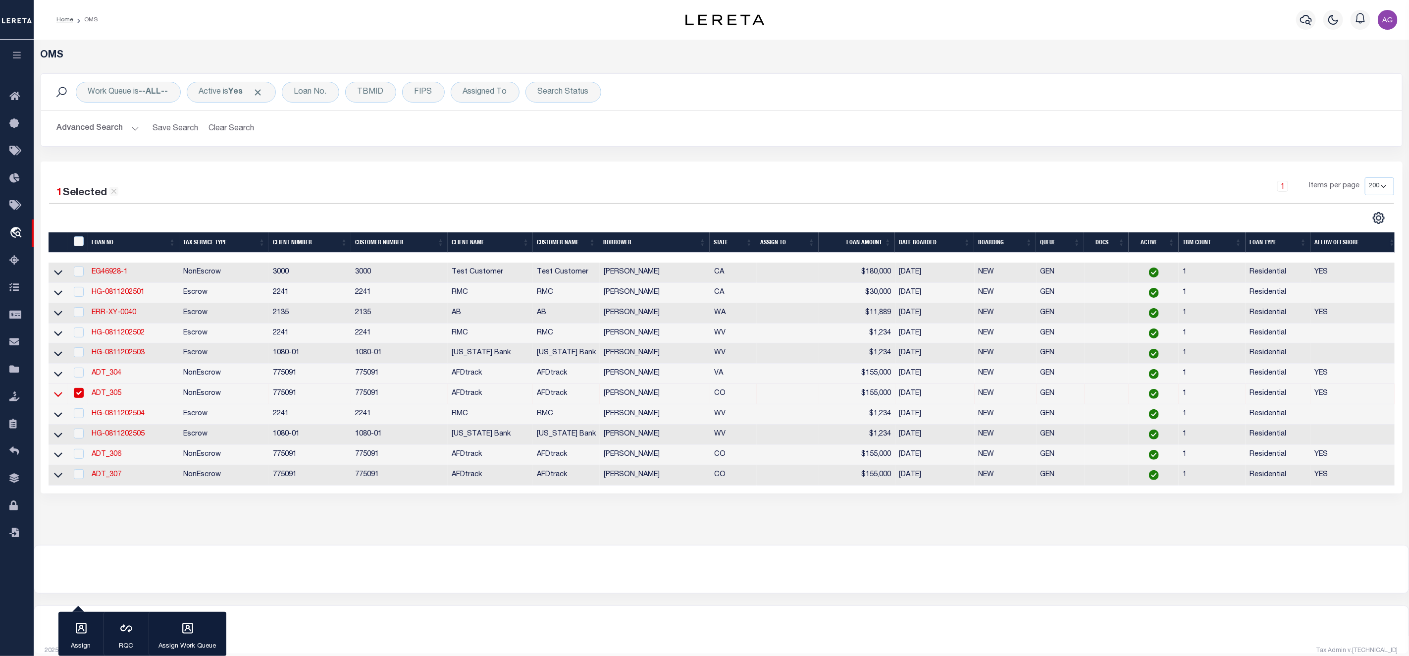
click at [61, 393] on icon at bounding box center [58, 394] width 8 height 10
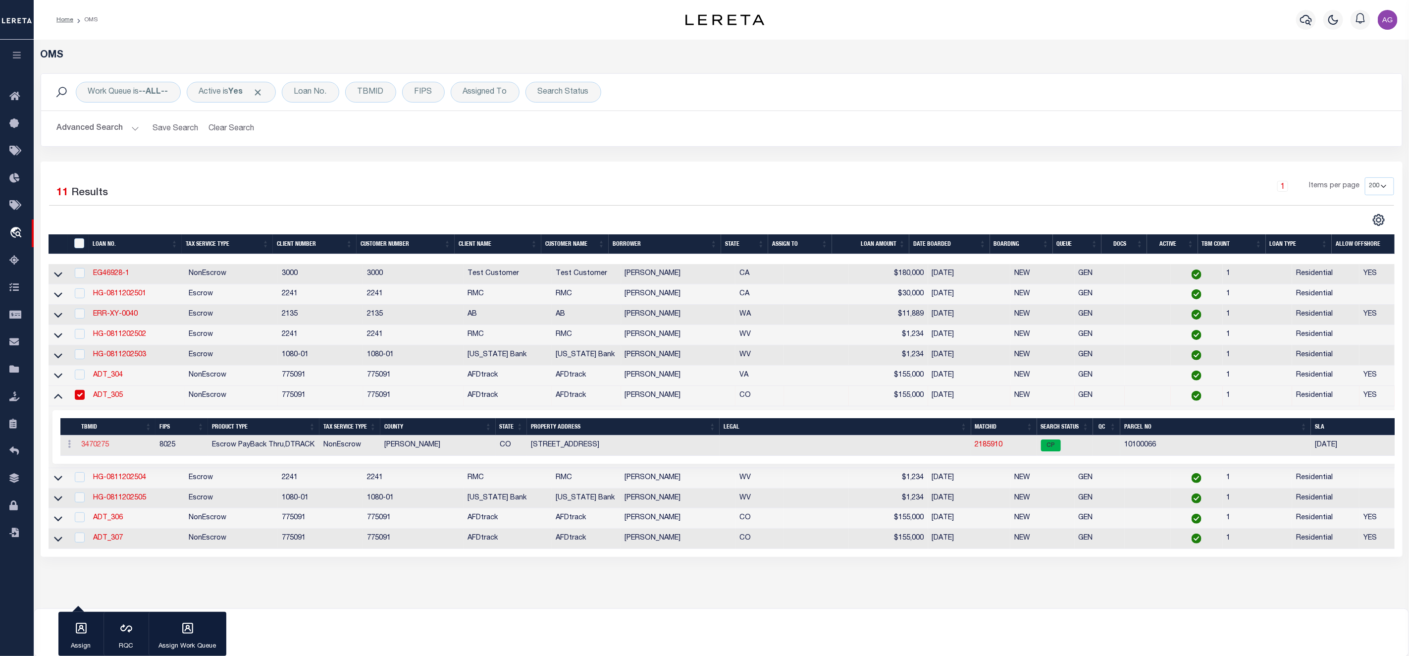
click at [103, 446] on link "3470275" at bounding box center [95, 444] width 28 height 7
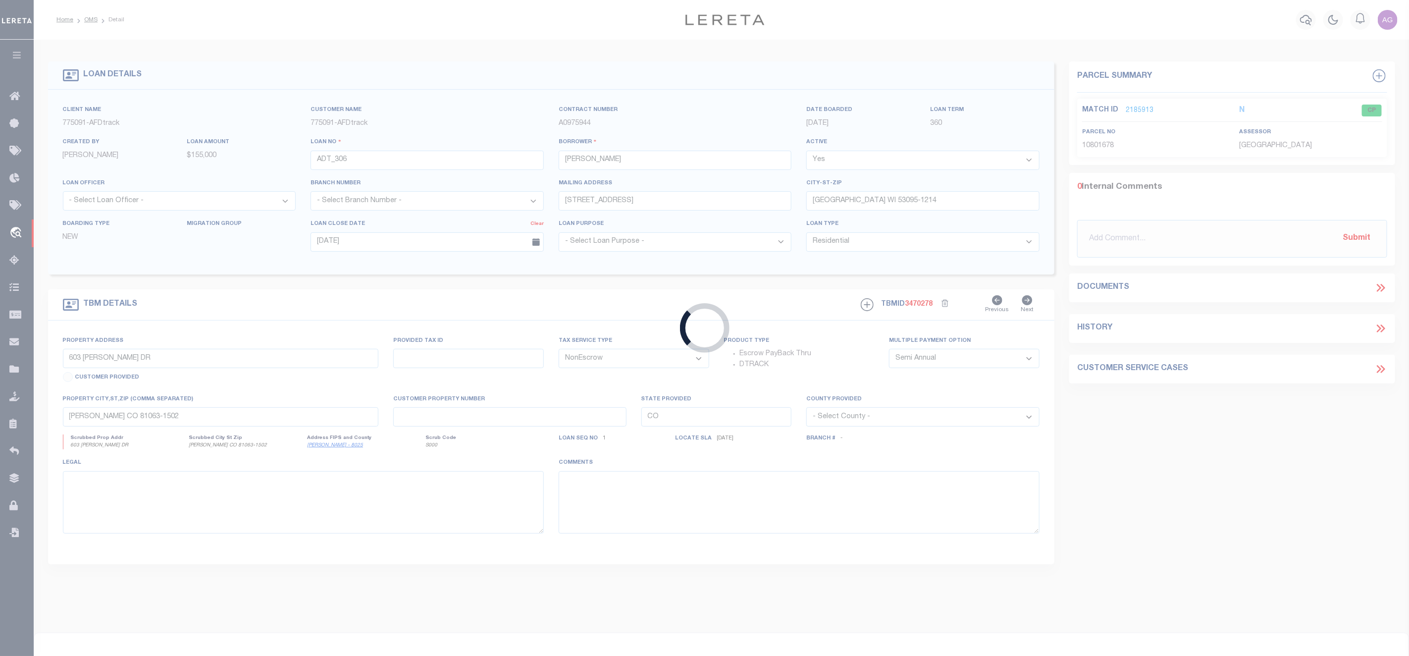
type input "ADT_305"
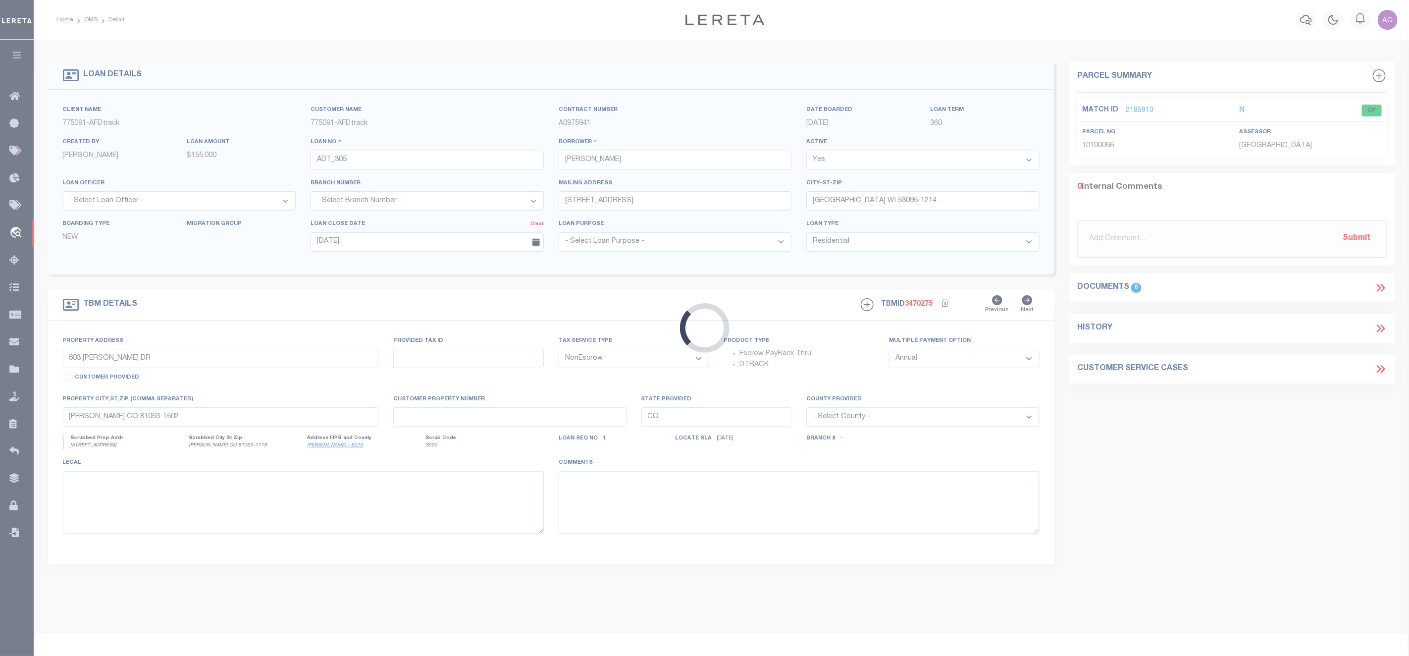
type input "[STREET_ADDRESS]"
type input "[PERSON_NAME] CO 81063-1119"
select select
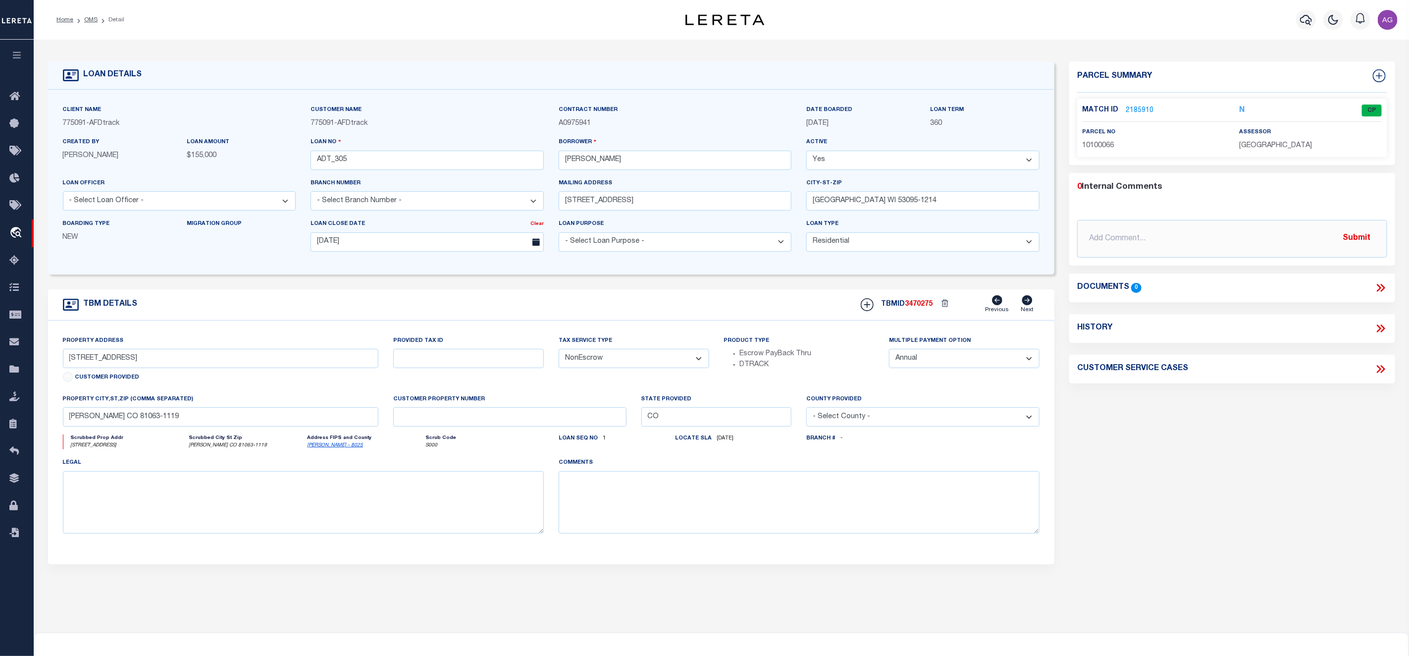
click at [1134, 110] on link "2185910" at bounding box center [1140, 110] width 28 height 10
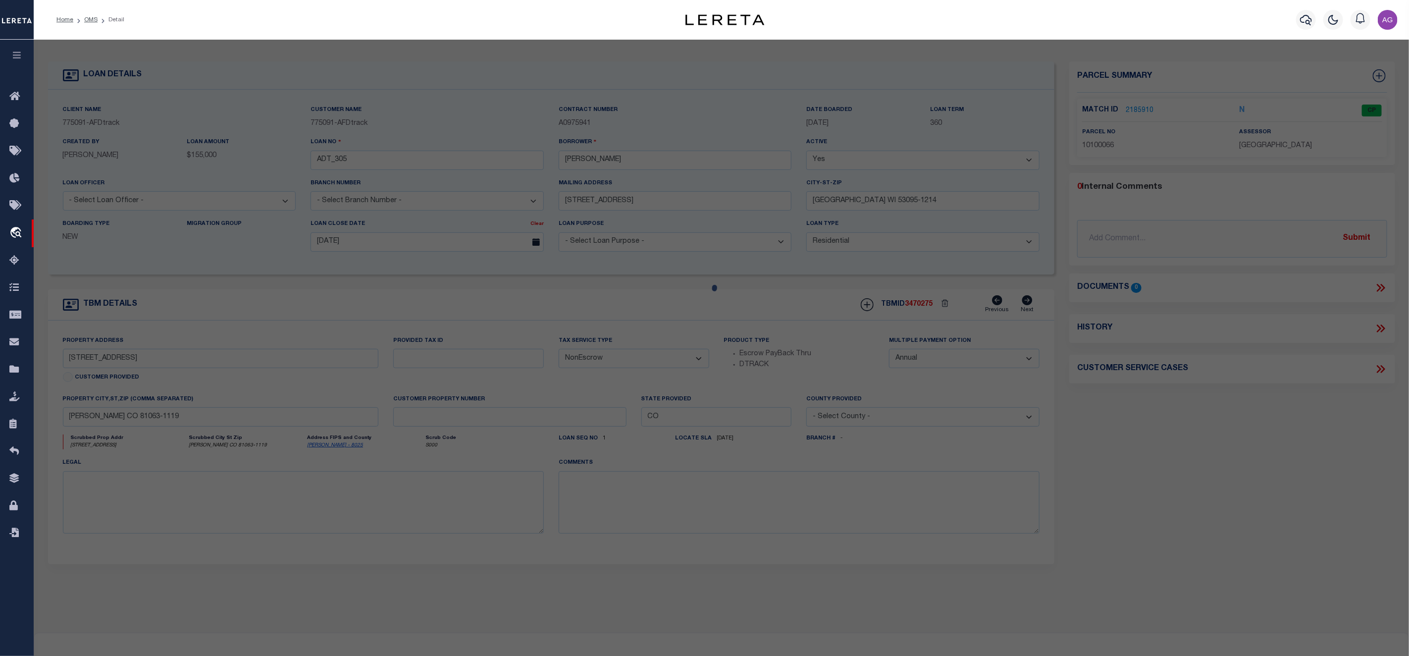
select select "AS"
select select
checkbox input "false"
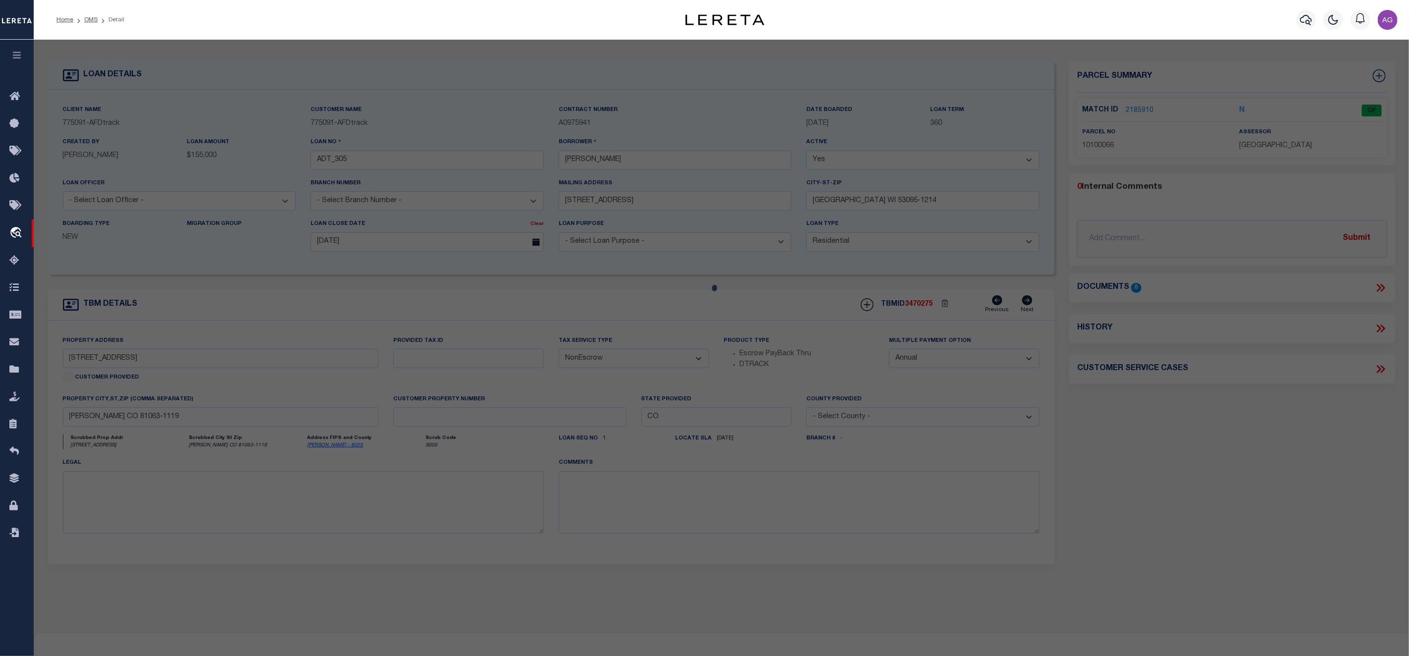
select select "CP"
type input "[PERSON_NAME]"
select select "ATL"
select select "ADD"
type input "[STREET_ADDRESS]"
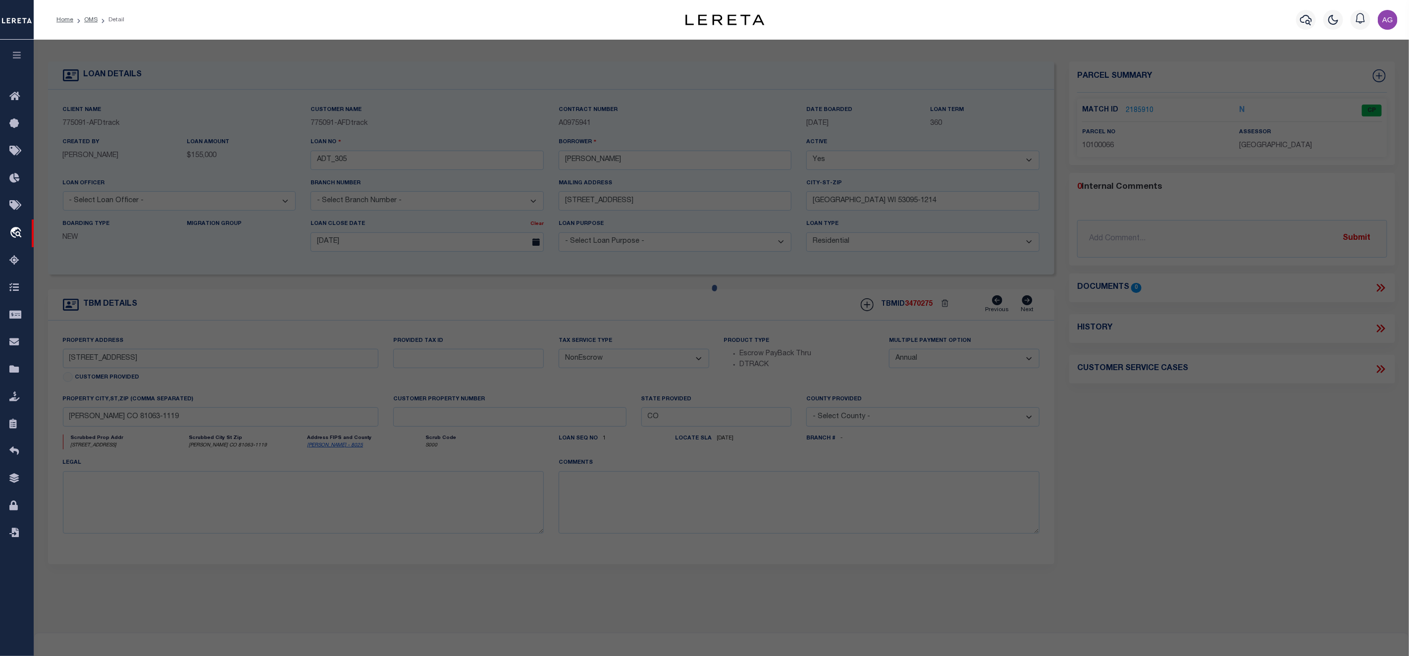
checkbox input "false"
type input "[PERSON_NAME], CO 81063"
type textarea "SUBDIVISION TOWN OF [PERSON_NAME][GEOGRAPHIC_DATA] E 15' OF LOT 6, N 125' 0F LO…"
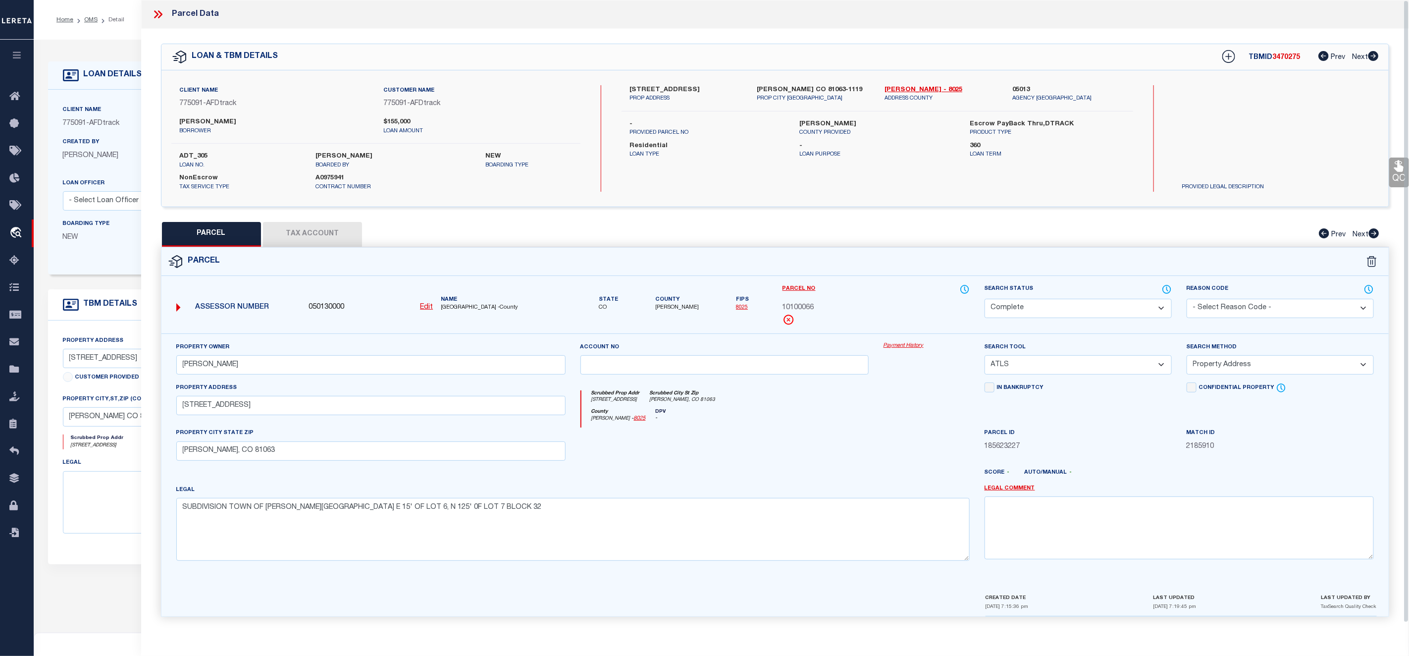
click at [892, 345] on link "Payment History" at bounding box center [926, 346] width 86 height 8
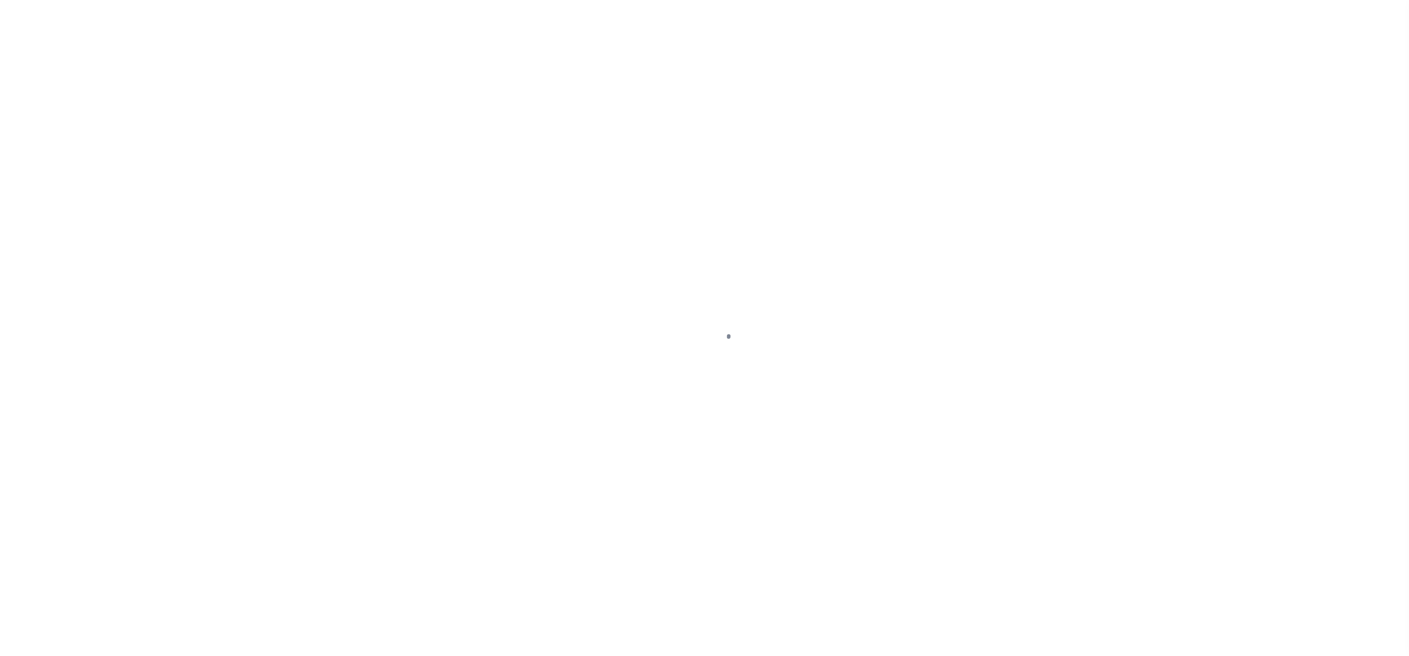
select select "10"
select select "NonEscrow"
select select "2"
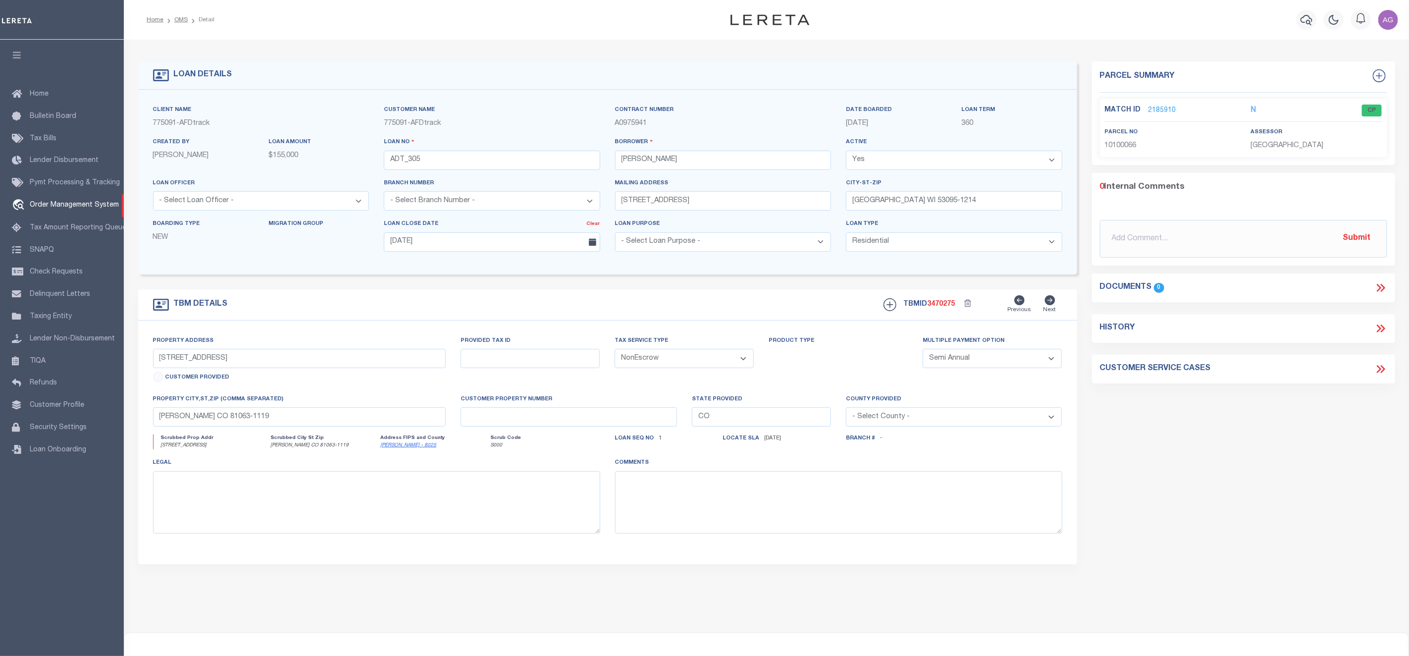
select select "200"
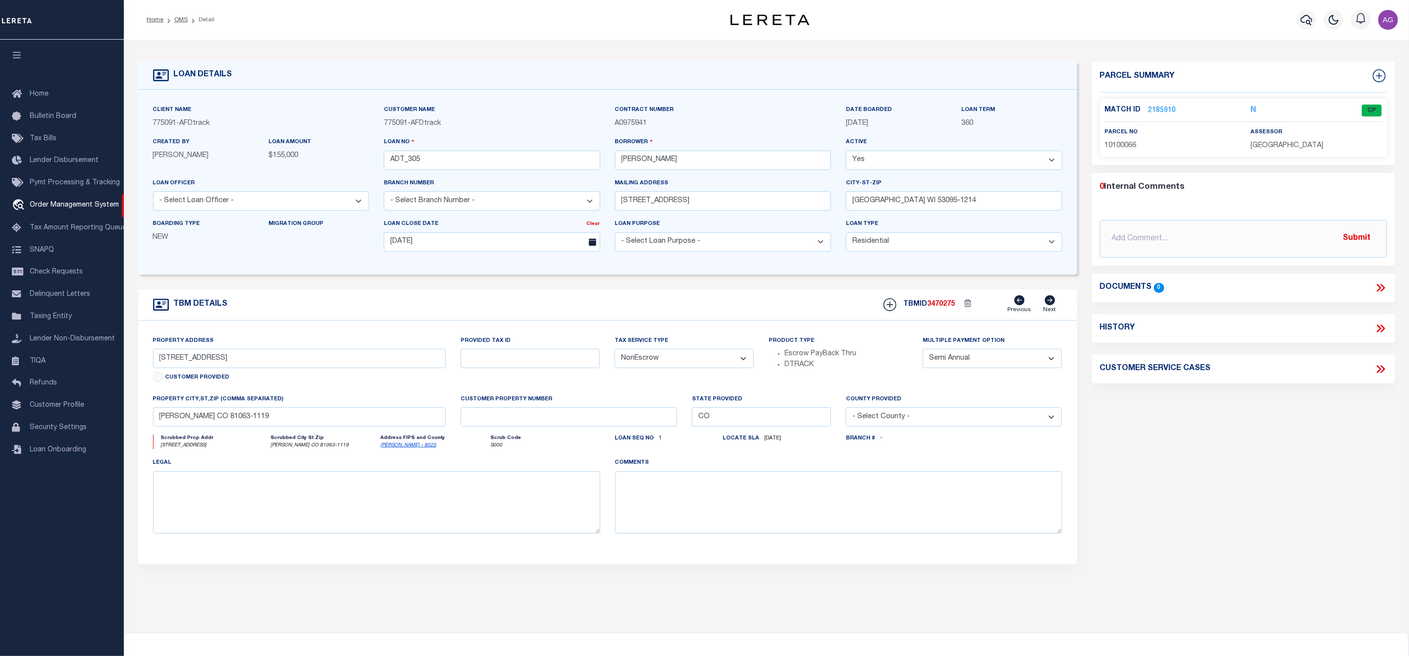
select select "200"
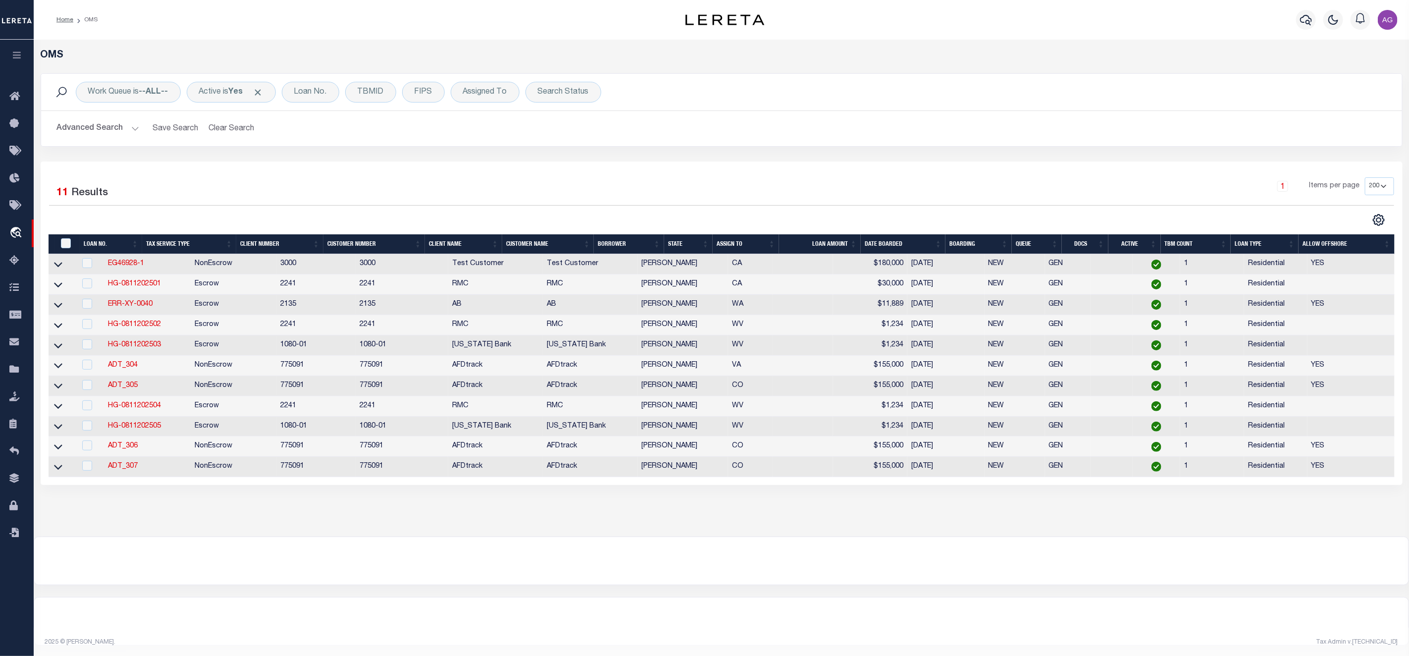
click at [100, 129] on button "Advanced Search" at bounding box center [98, 128] width 82 height 19
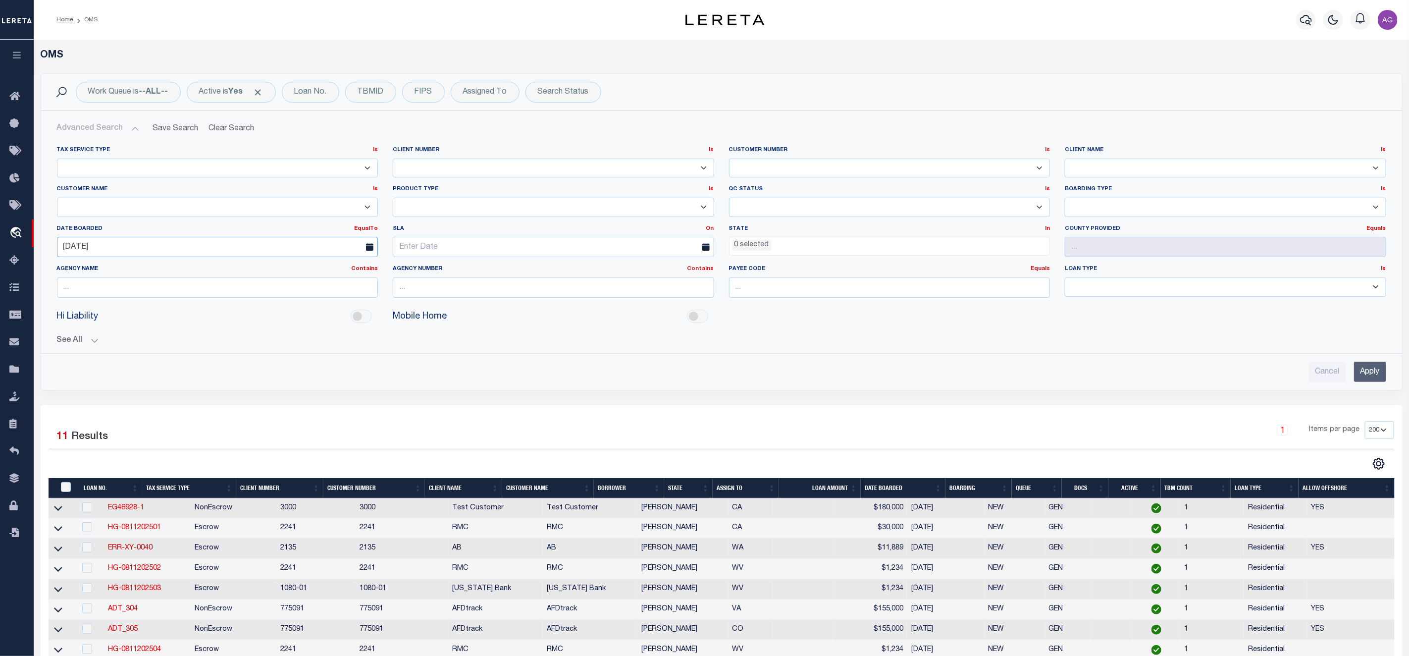
click at [137, 256] on input "[DATE]" at bounding box center [217, 247] width 321 height 20
click at [195, 329] on span "9" at bounding box center [198, 323] width 19 height 19
type input "[DATE]"
click at [1387, 368] on div "Cancel Apply" at bounding box center [721, 368] width 1345 height 28
click at [1375, 368] on input "Apply" at bounding box center [1370, 371] width 32 height 20
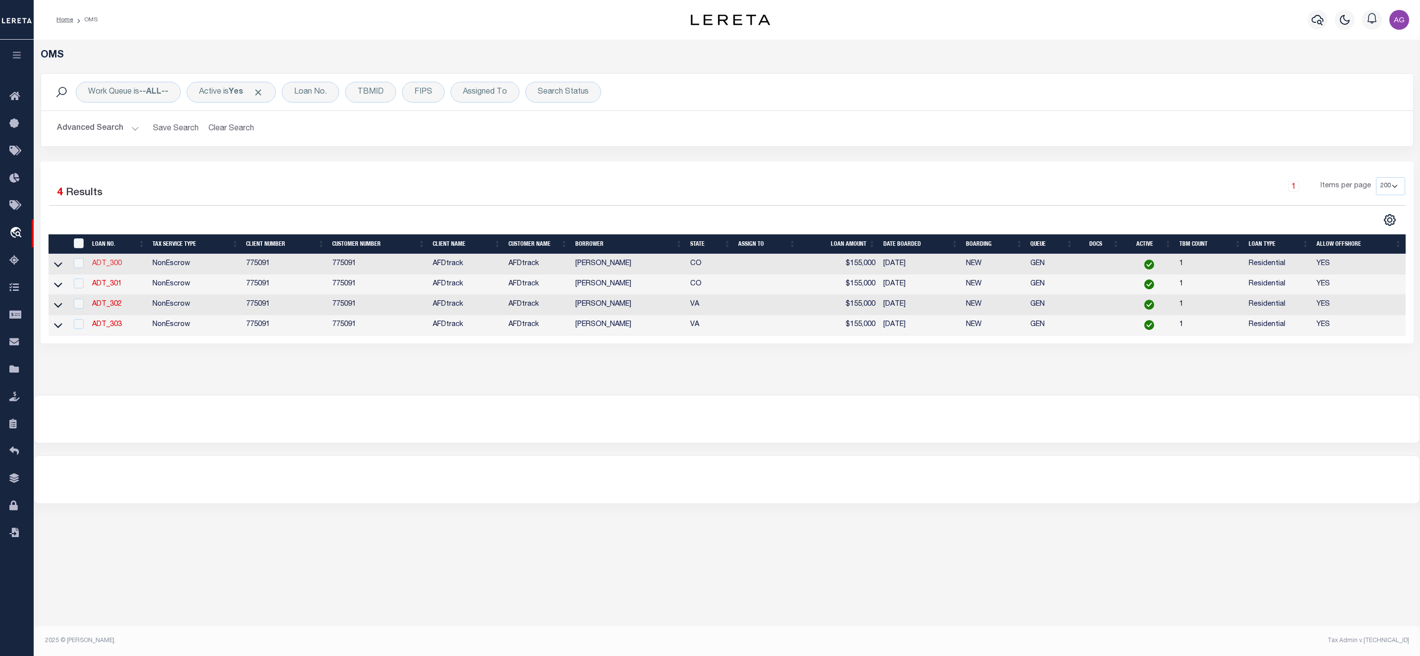
click at [108, 261] on link "ADT_300" at bounding box center [107, 263] width 30 height 7
type input "ADT_300"
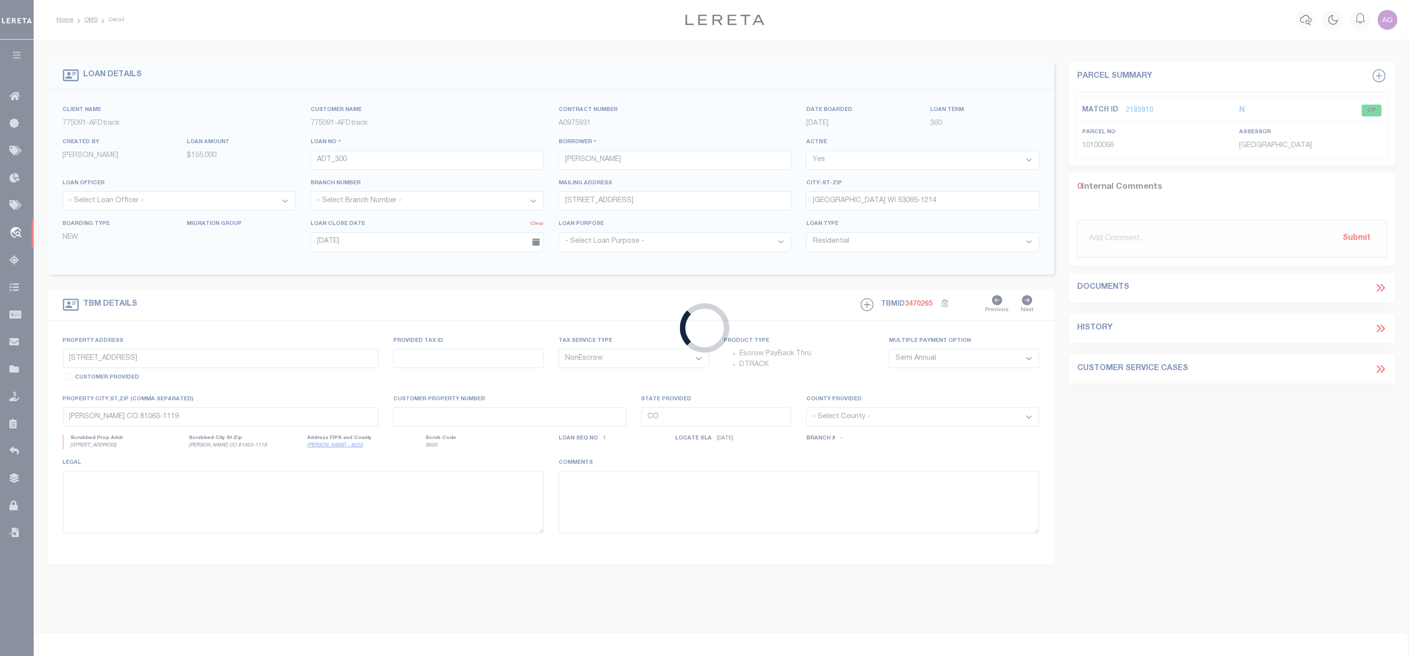
type input "[STREET_ADDRESS]"
type input "[PERSON_NAME] CO 81063-1153"
select select
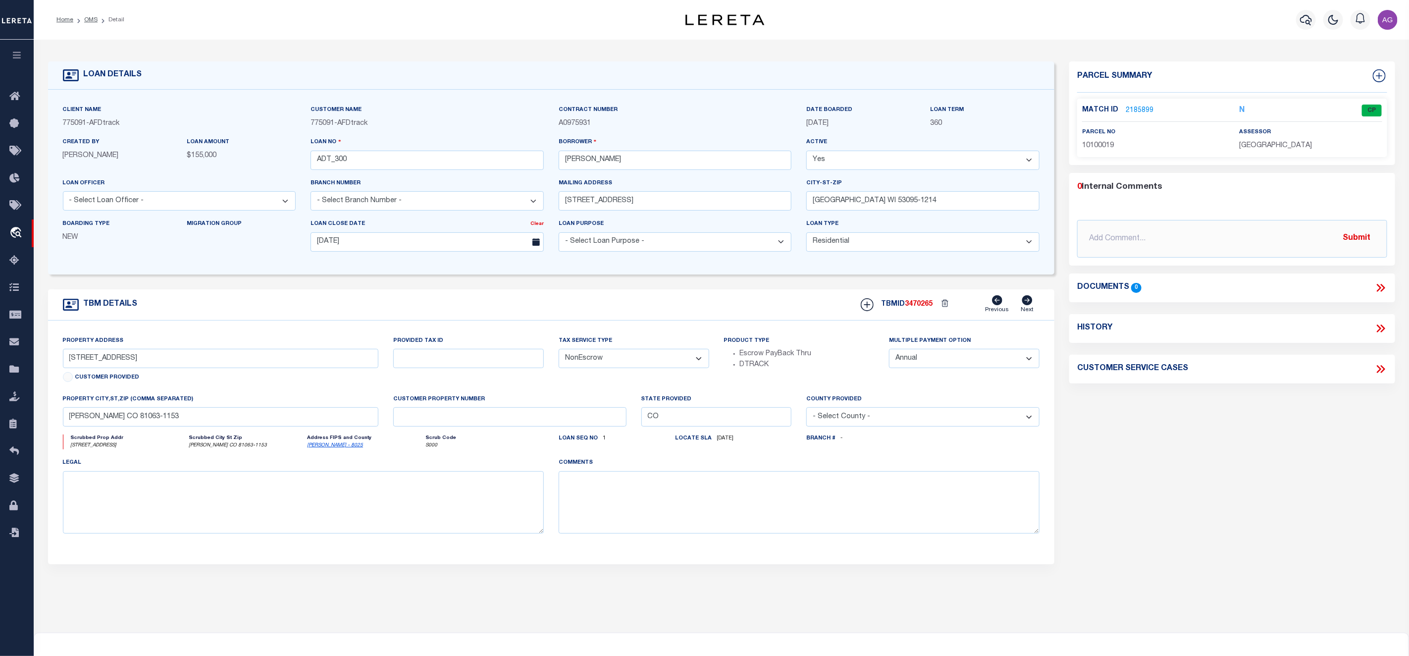
click at [1139, 108] on link "2185899" at bounding box center [1140, 110] width 28 height 10
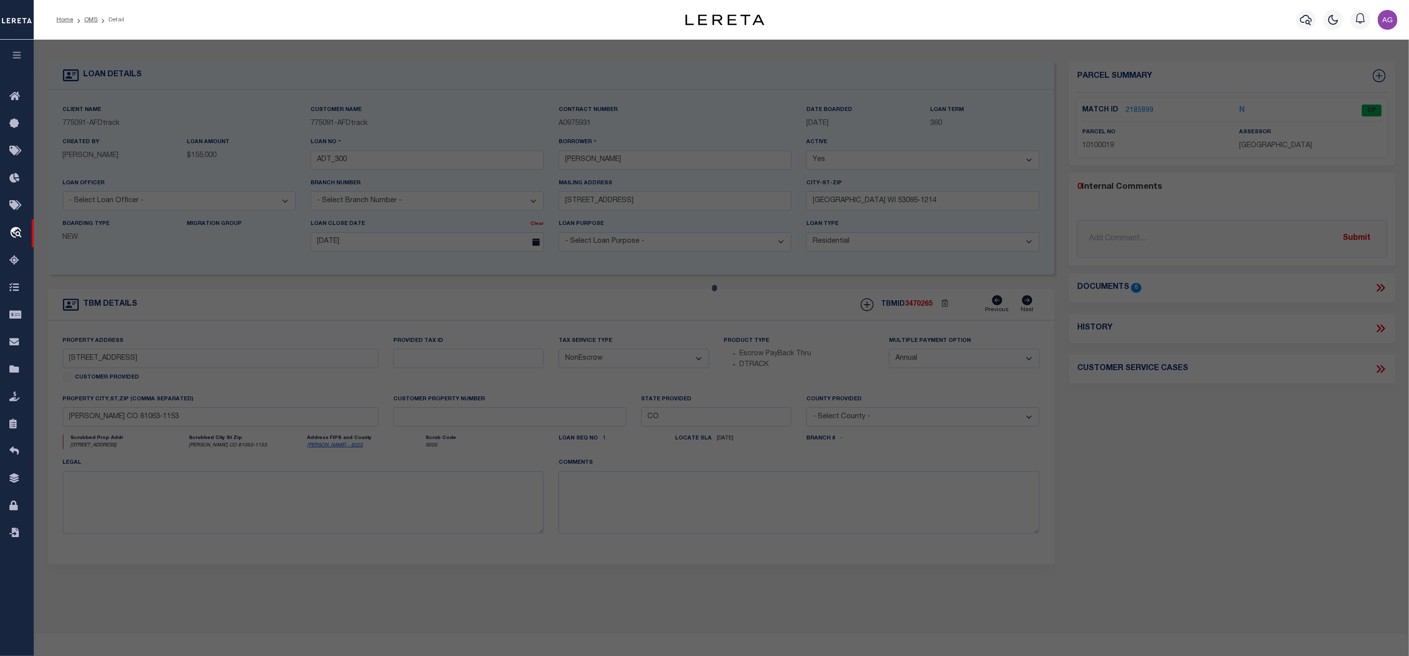
select select "AS"
select select
checkbox input "false"
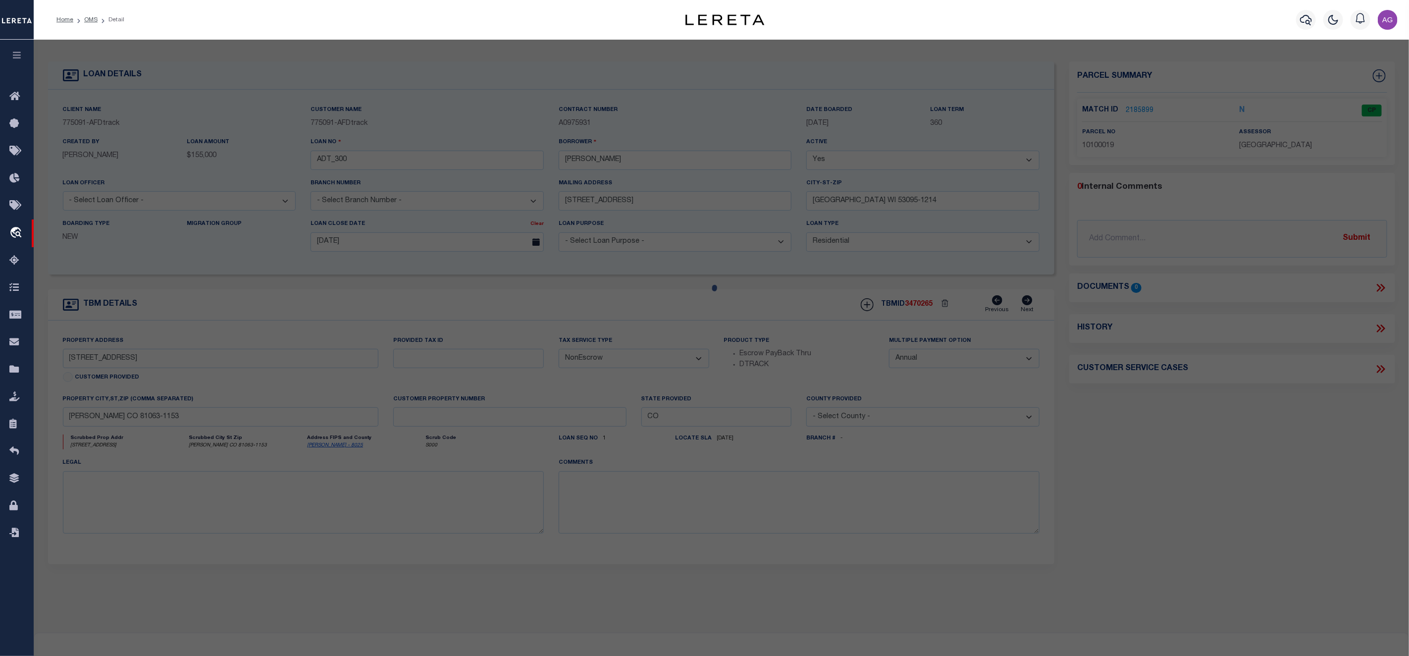
select select "CP"
type input "LOVATO,OMAR AGGIE & AMBER GENE"
select select "ATL"
select select "ADD"
type input "402 LINCOLN AVE"
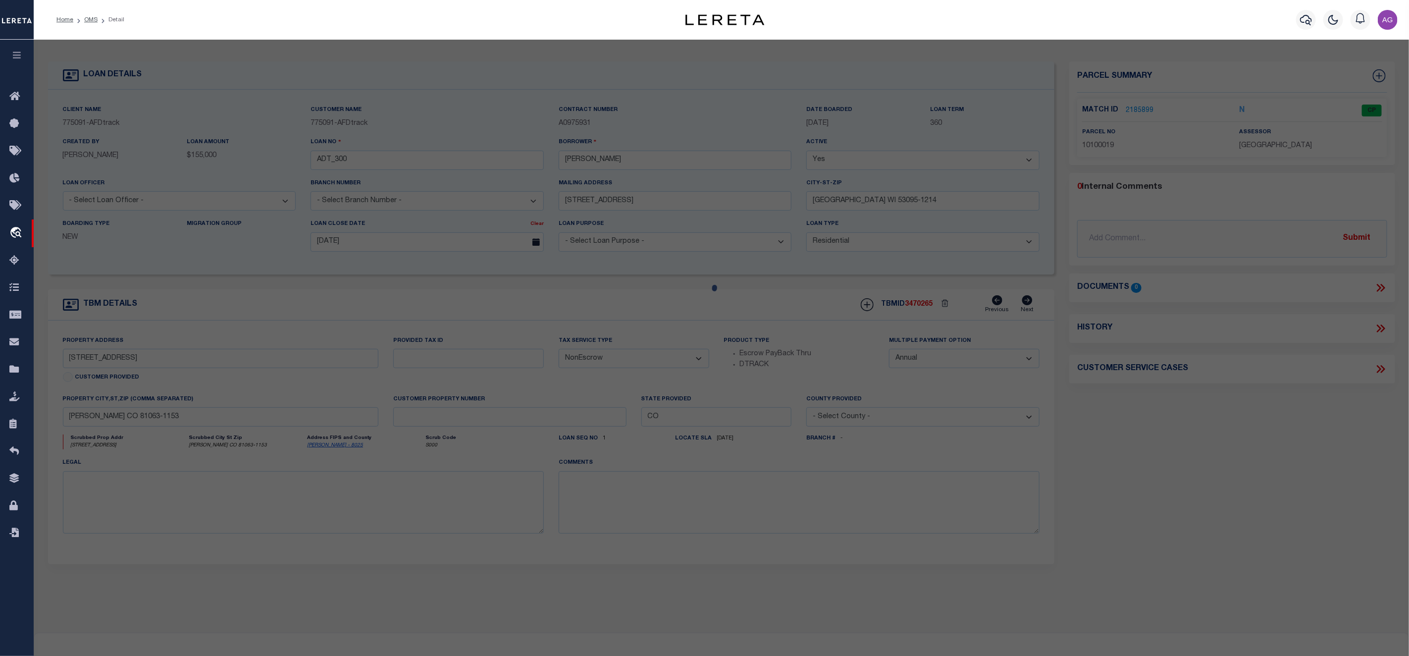
checkbox input "false"
type input "ORDWAY, CO 81063"
type textarea "SUBDIVISION TOWN OF [PERSON_NAME][GEOGRAPHIC_DATA] 17,18 BLOCK 30"
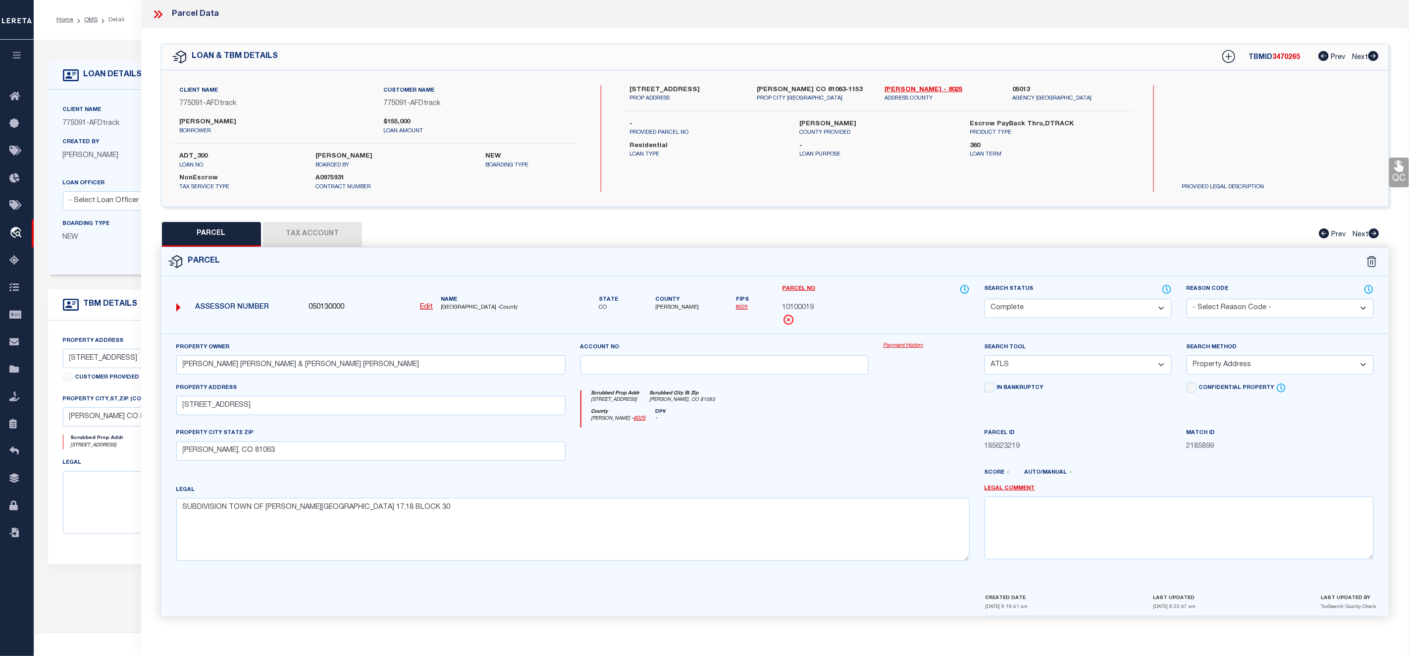
click at [909, 343] on link "Payment History" at bounding box center [926, 346] width 86 height 8
